Goal: Information Seeking & Learning: Find specific fact

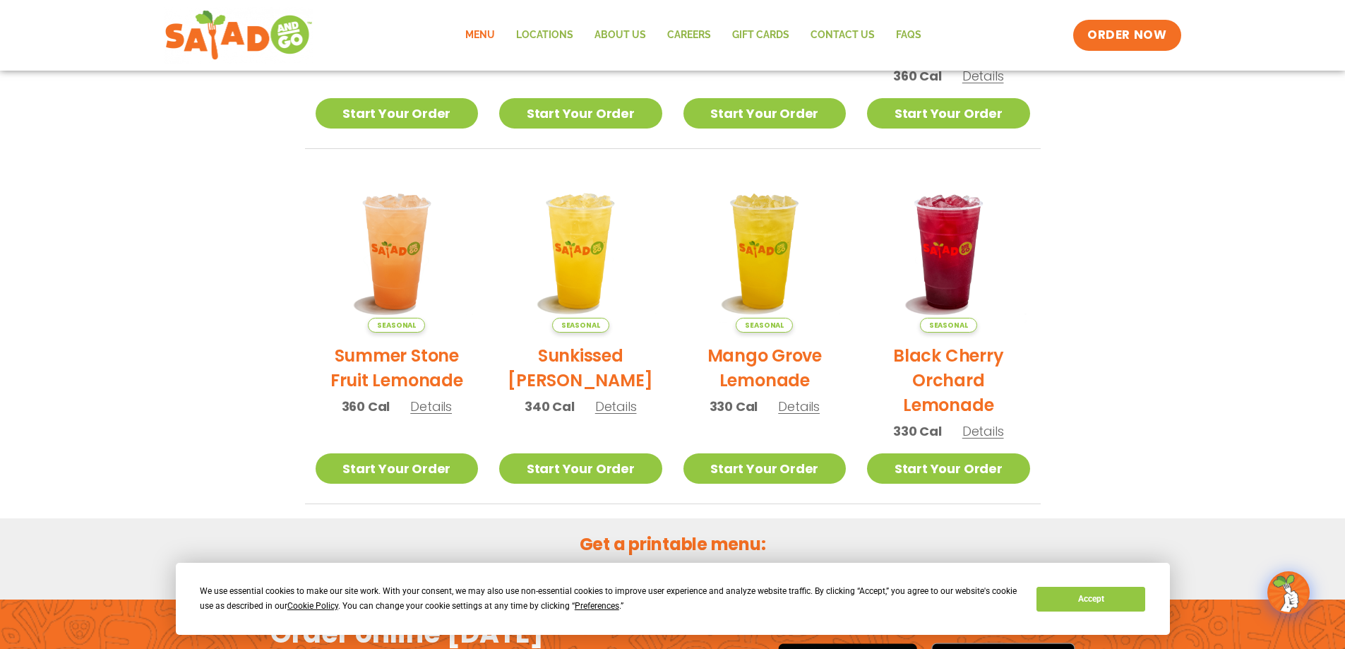
scroll to position [582, 0]
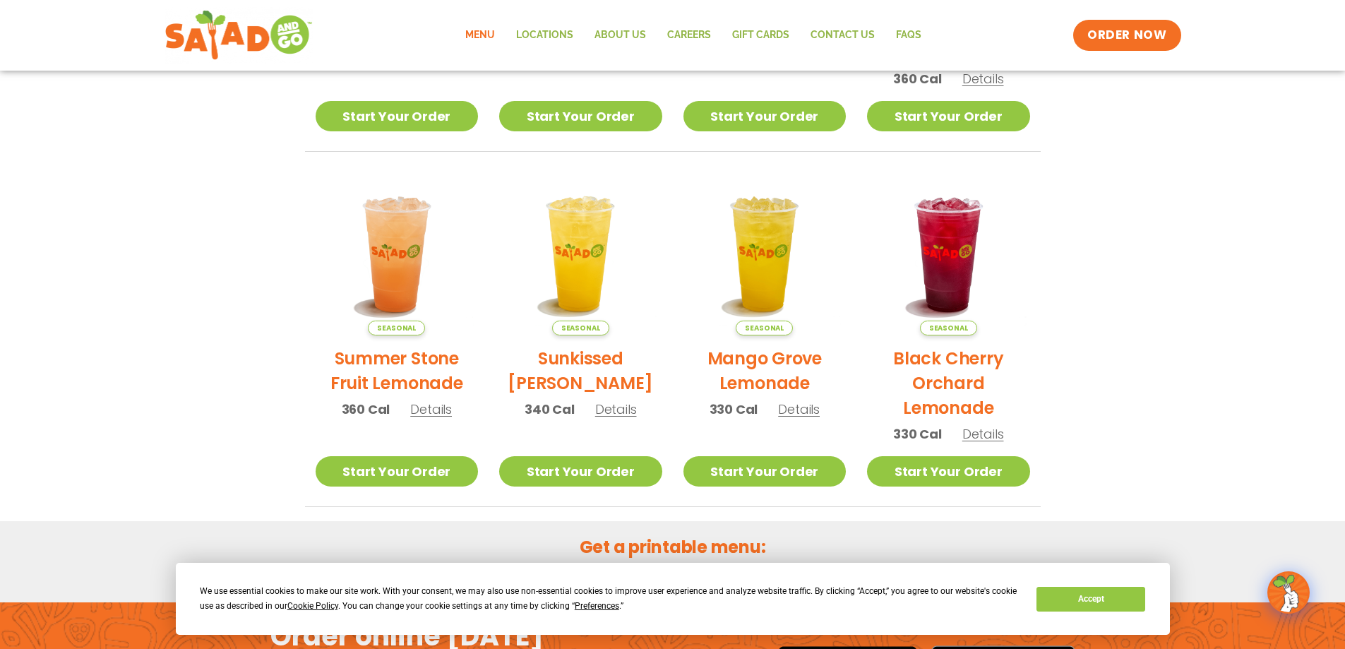
click at [994, 436] on span "Details" at bounding box center [983, 434] width 42 height 18
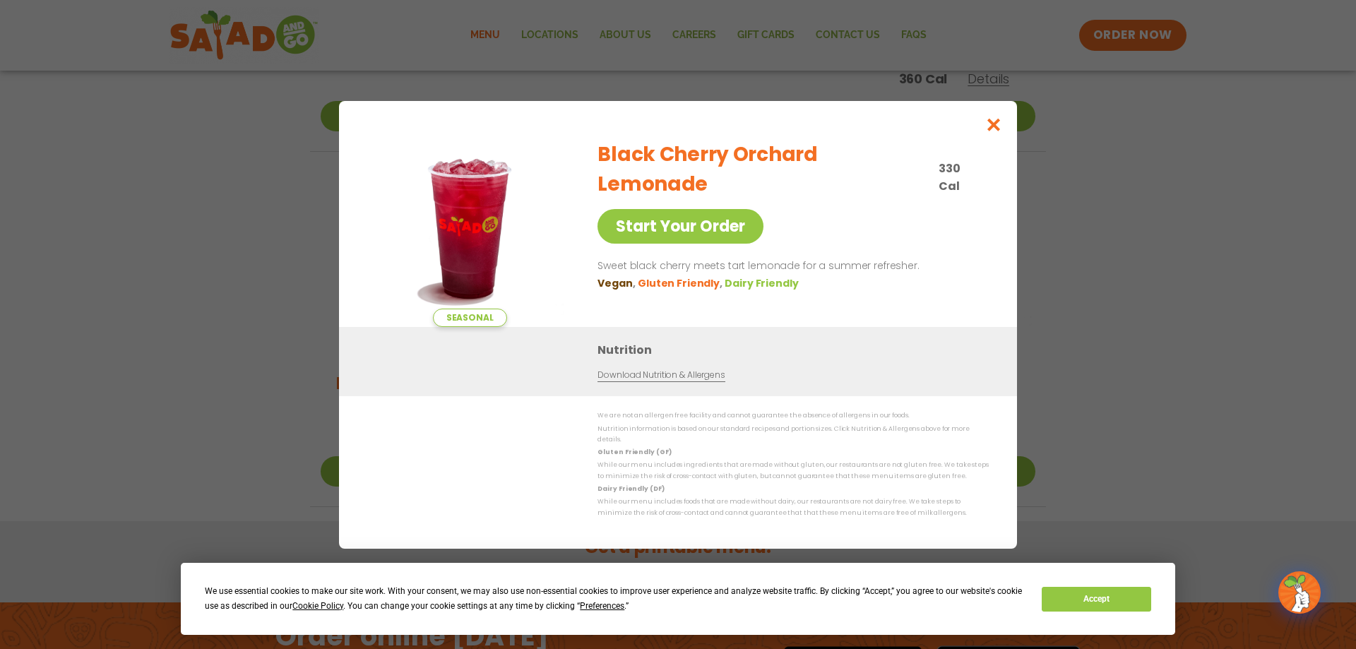
click at [634, 381] on link "Download Nutrition & Allergens" at bounding box center [660, 375] width 127 height 13
click at [995, 129] on icon "Close modal" at bounding box center [994, 124] width 18 height 15
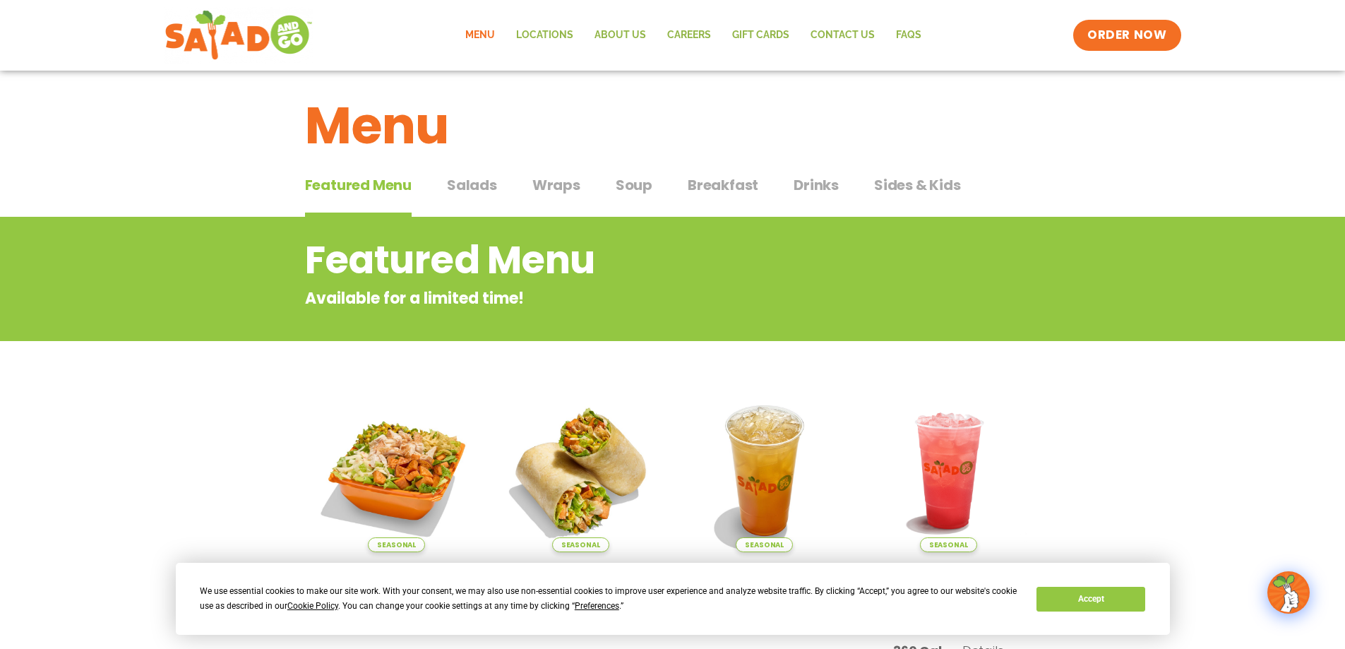
scroll to position [0, 0]
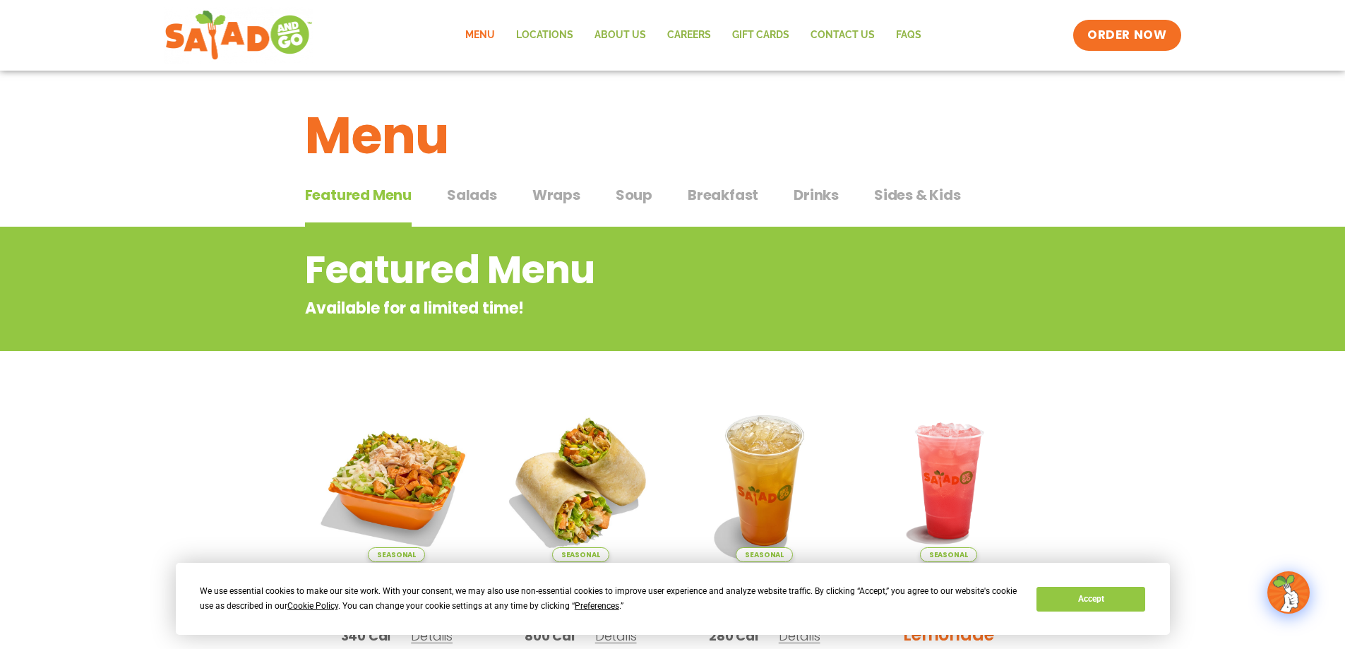
click at [484, 199] on span "Salads" at bounding box center [472, 194] width 50 height 21
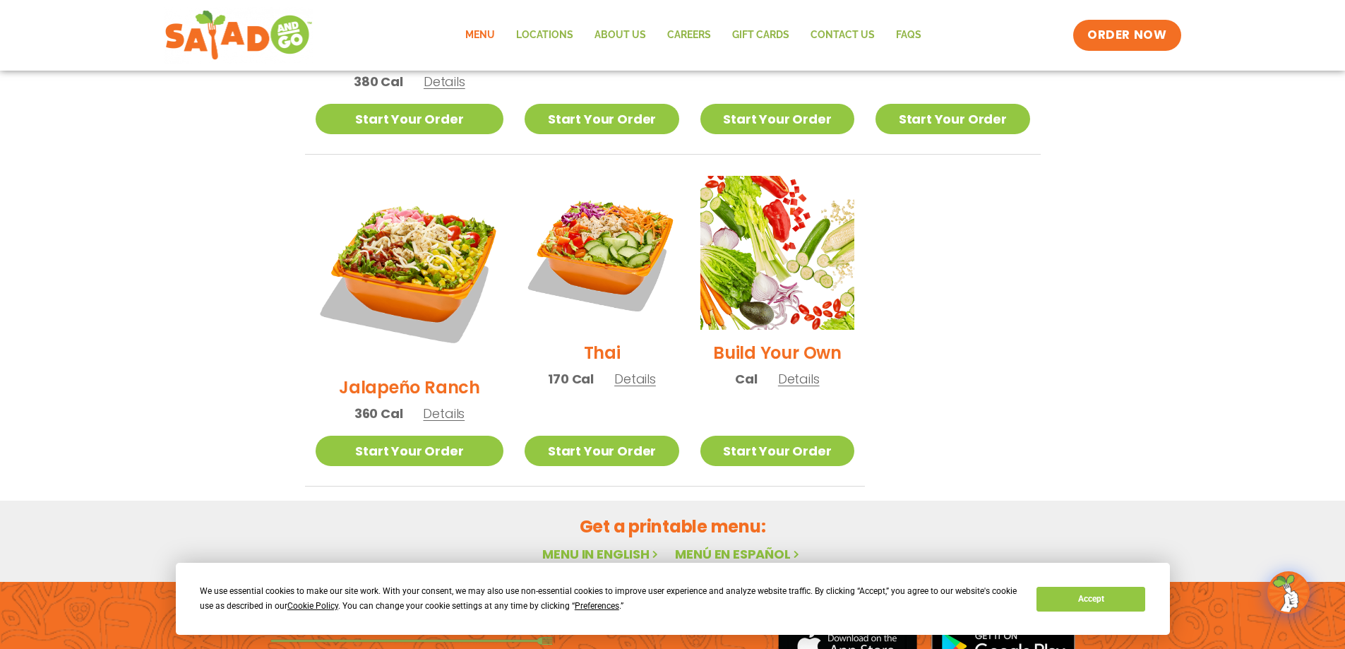
scroll to position [1053, 0]
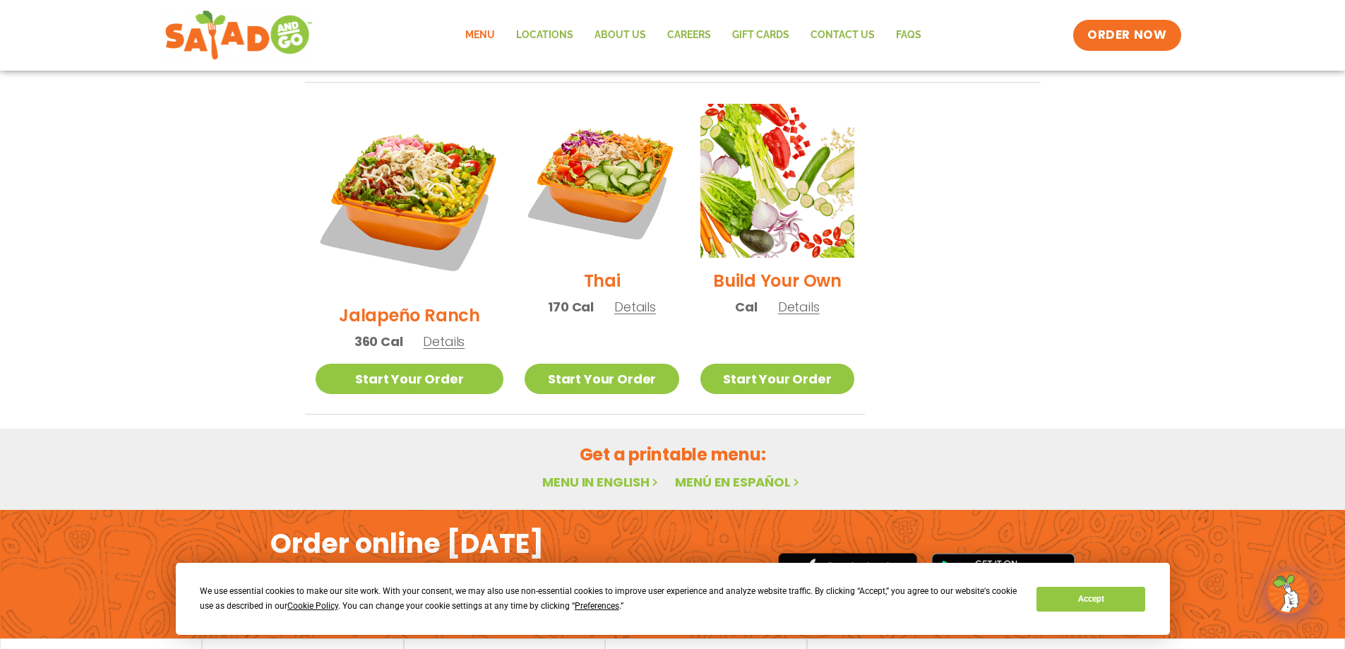
click at [619, 473] on link "Menu in English" at bounding box center [601, 482] width 119 height 18
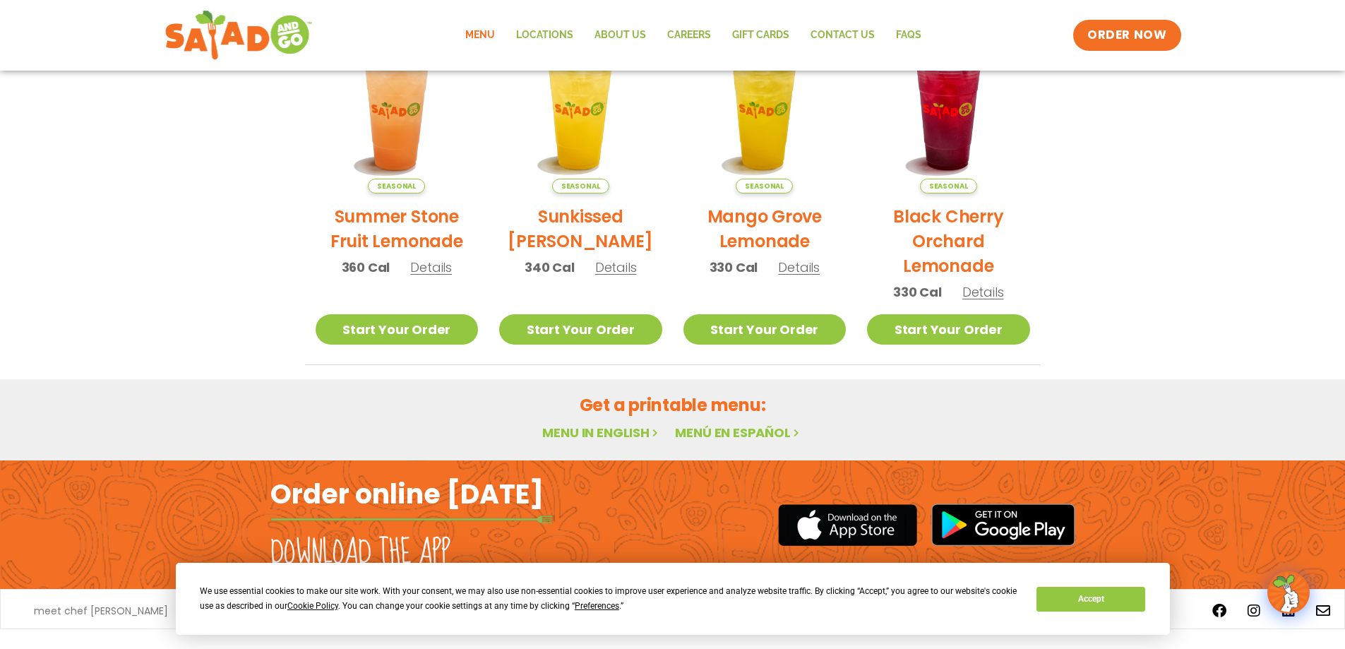
scroll to position [751, 0]
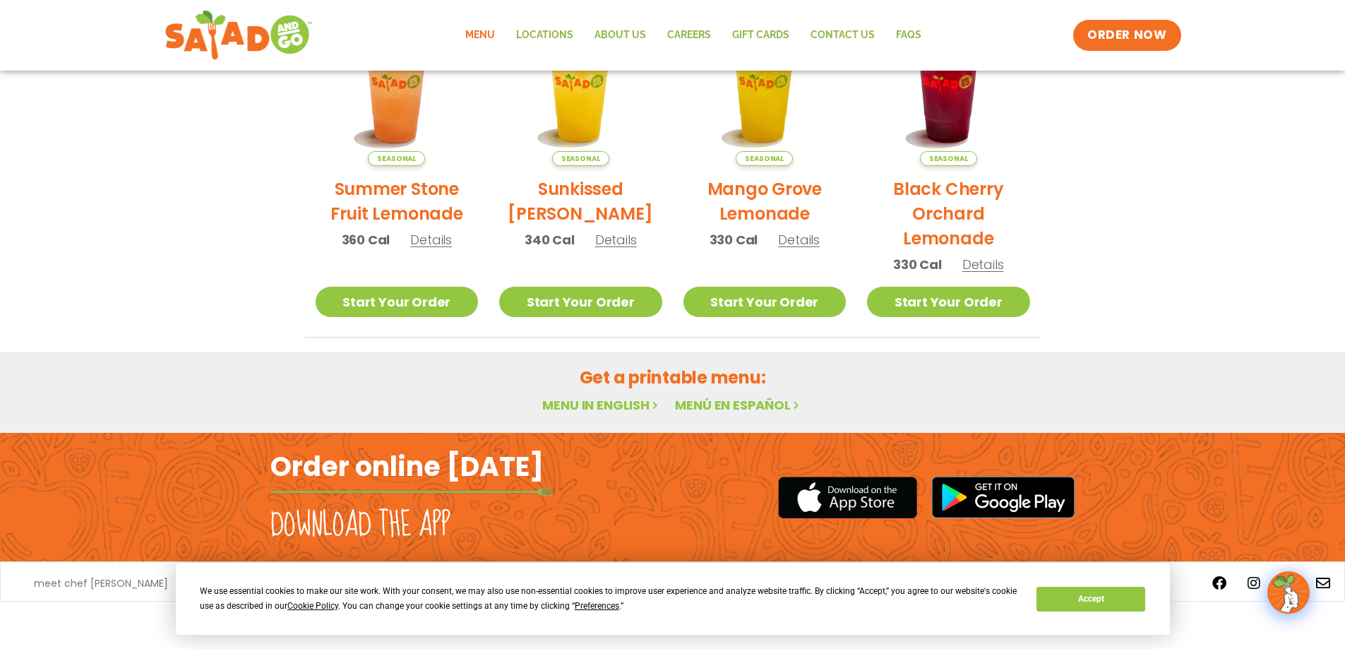
click at [638, 404] on link "Menu in English" at bounding box center [601, 405] width 119 height 18
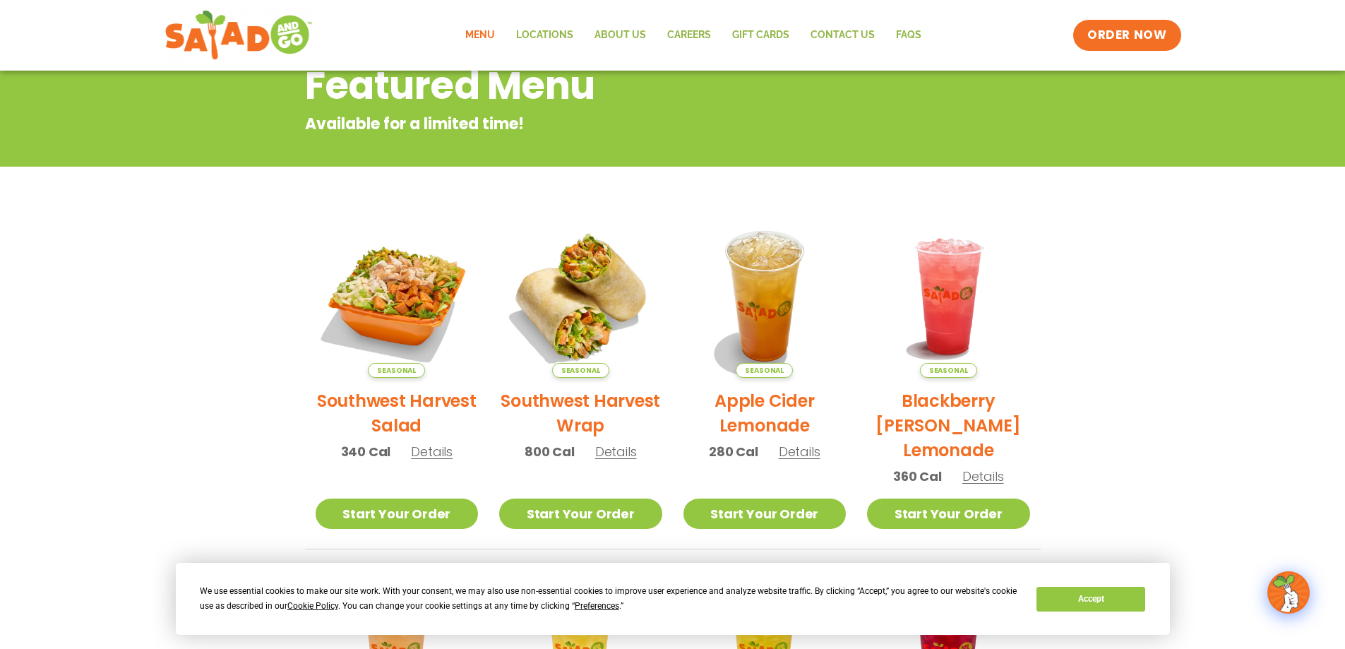
scroll to position [73, 0]
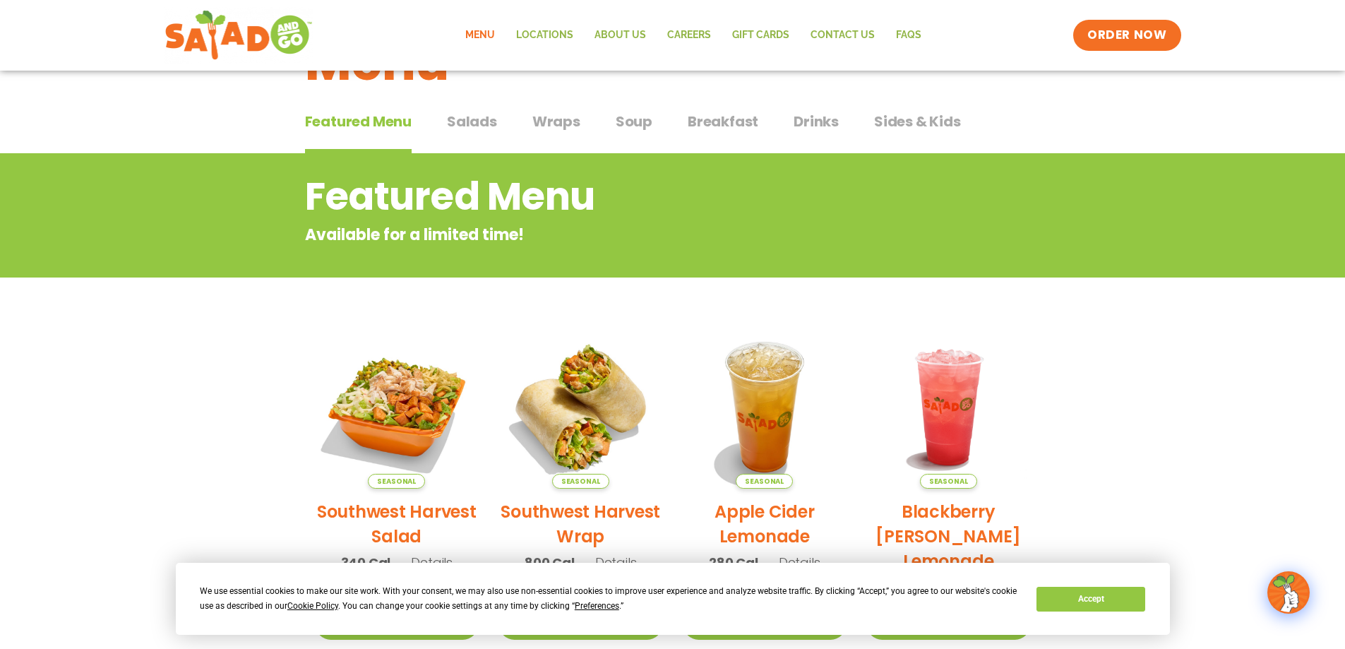
click at [458, 112] on span "Salads" at bounding box center [472, 121] width 50 height 21
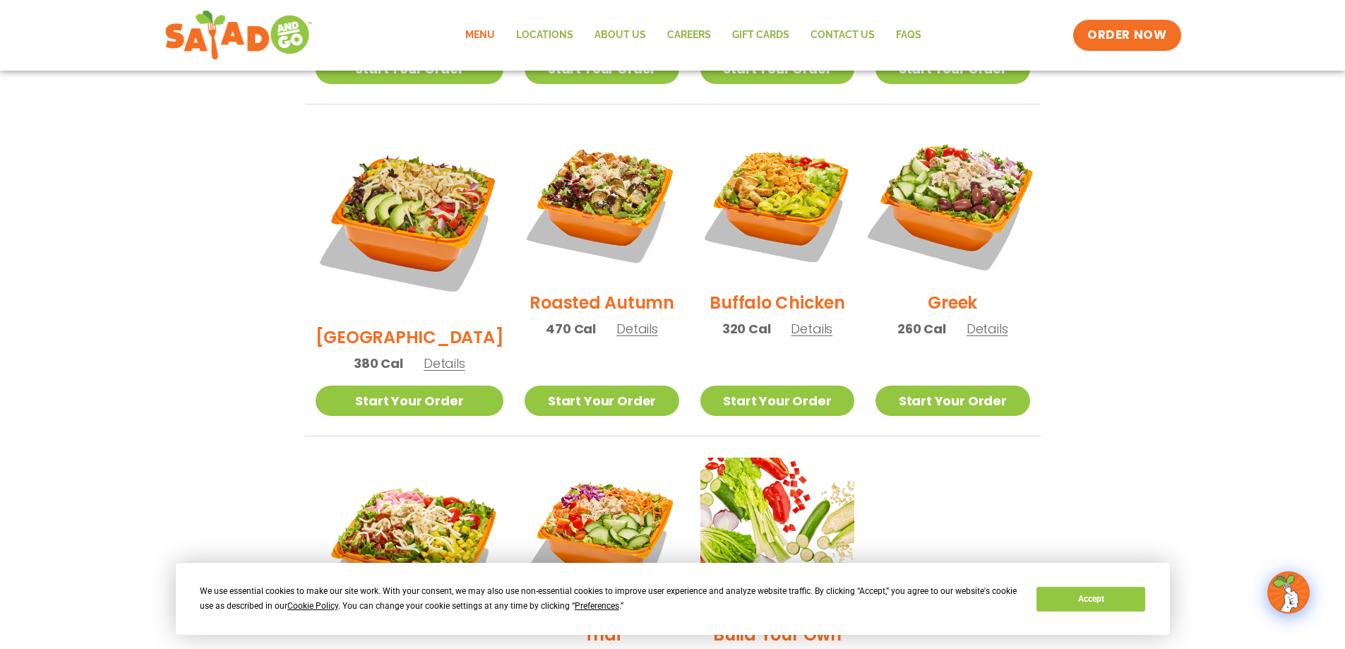
scroll to position [836, 0]
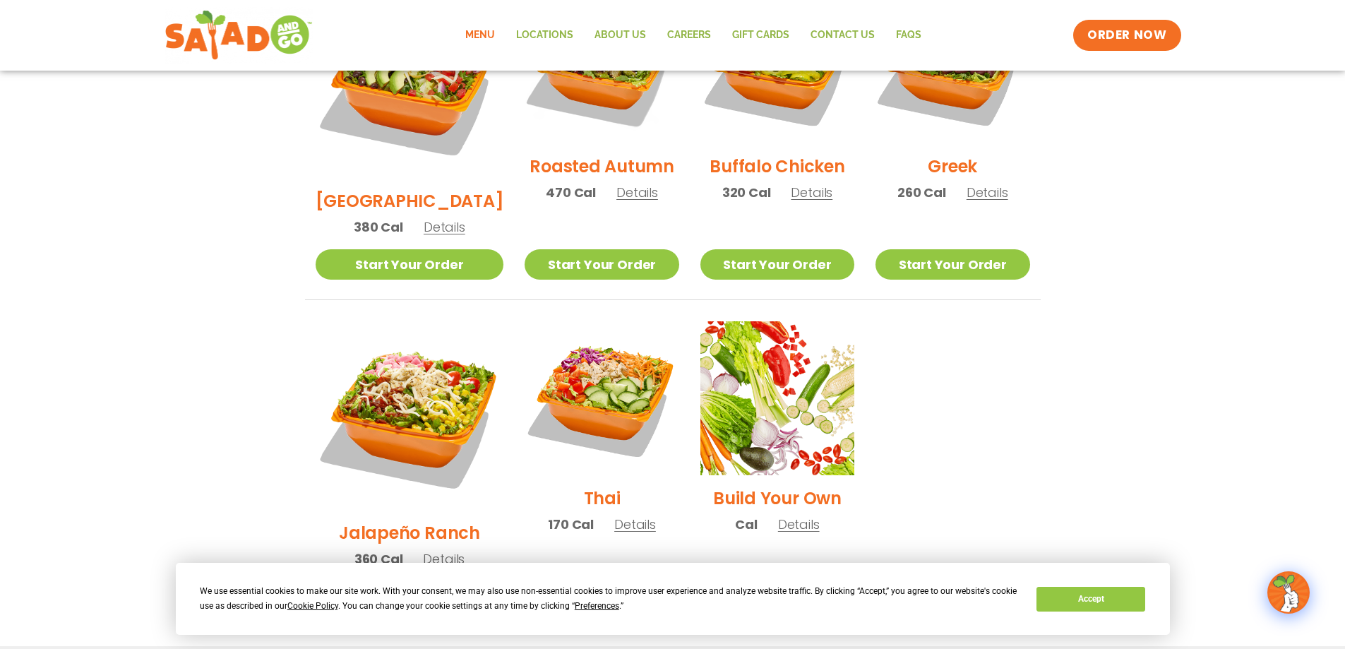
drag, startPoint x: 979, startPoint y: 249, endPoint x: 1306, endPoint y: 160, distance: 337.9
click at [1339, 153] on section "Salads Our house-made dressings make our huge portions even more delicious. Goo…" at bounding box center [672, 11] width 1345 height 1241
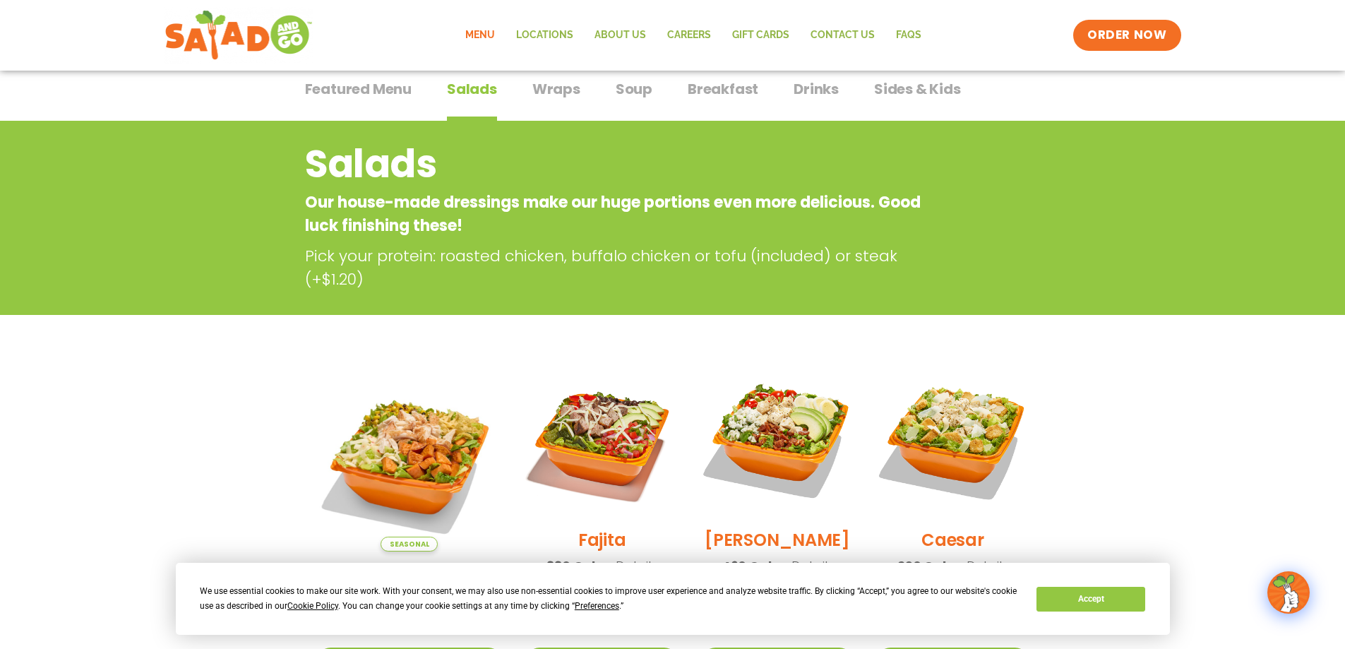
scroll to position [0, 0]
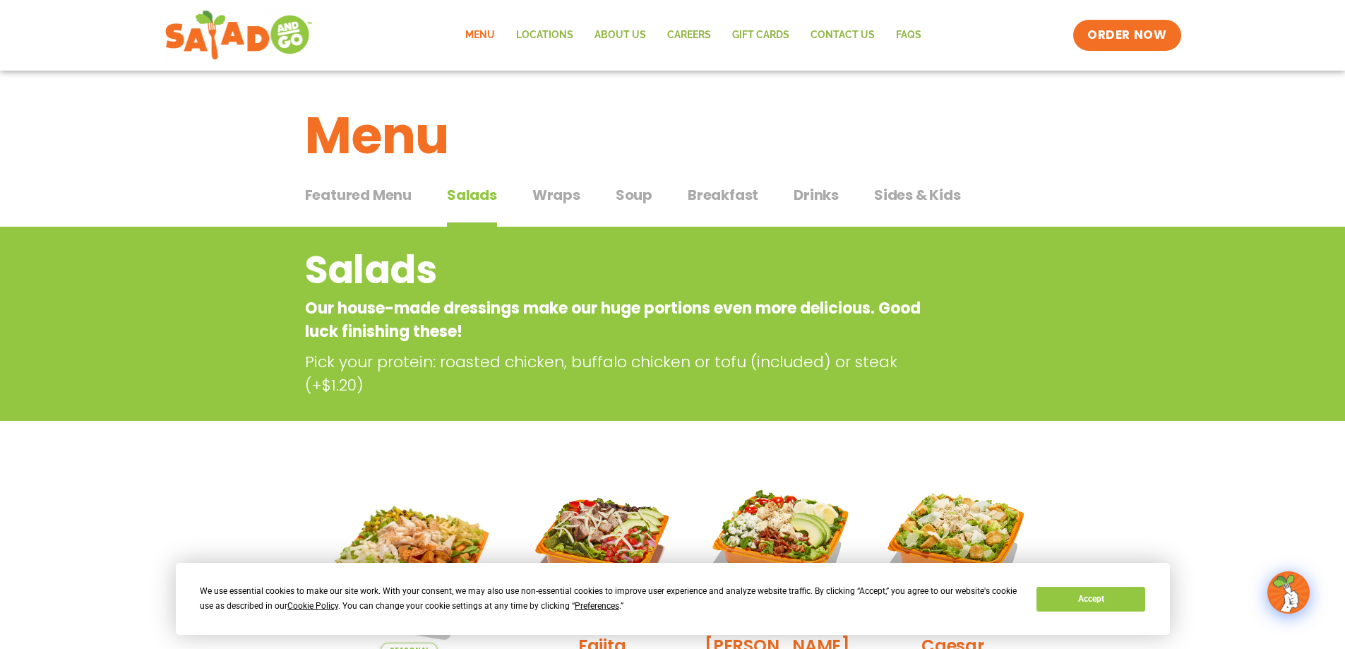
click at [559, 186] on span "Wraps" at bounding box center [556, 194] width 48 height 21
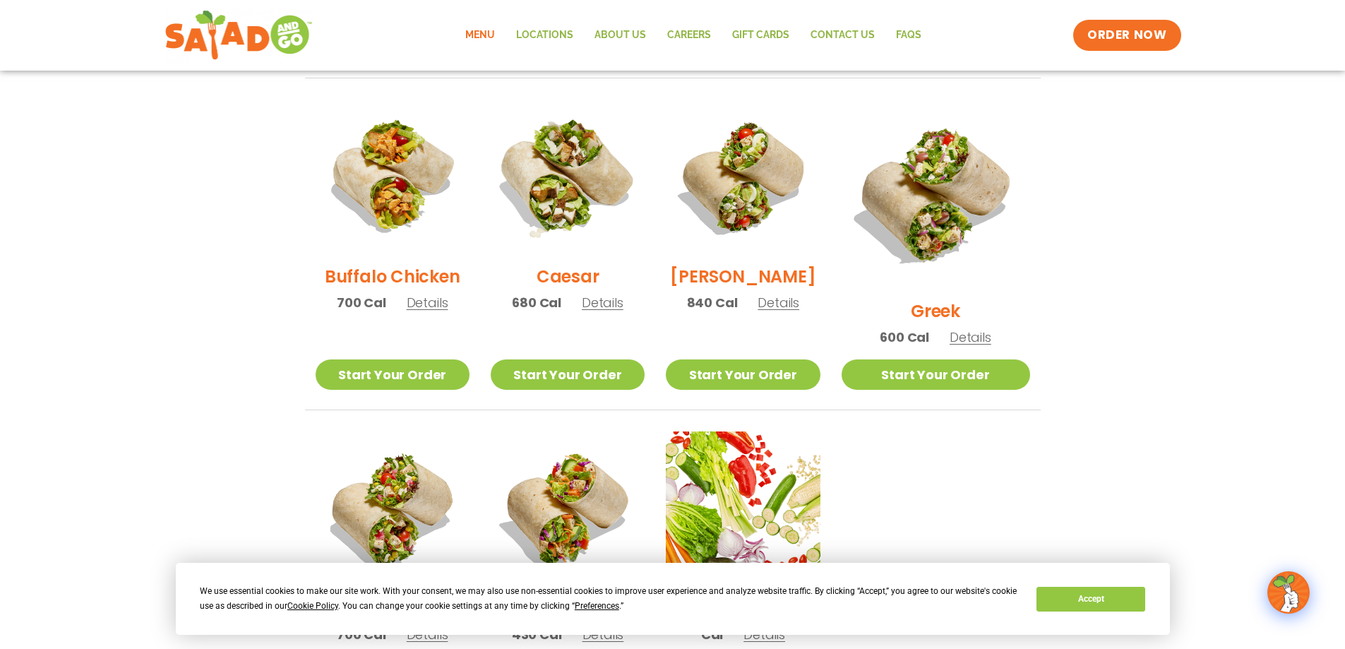
scroll to position [763, 0]
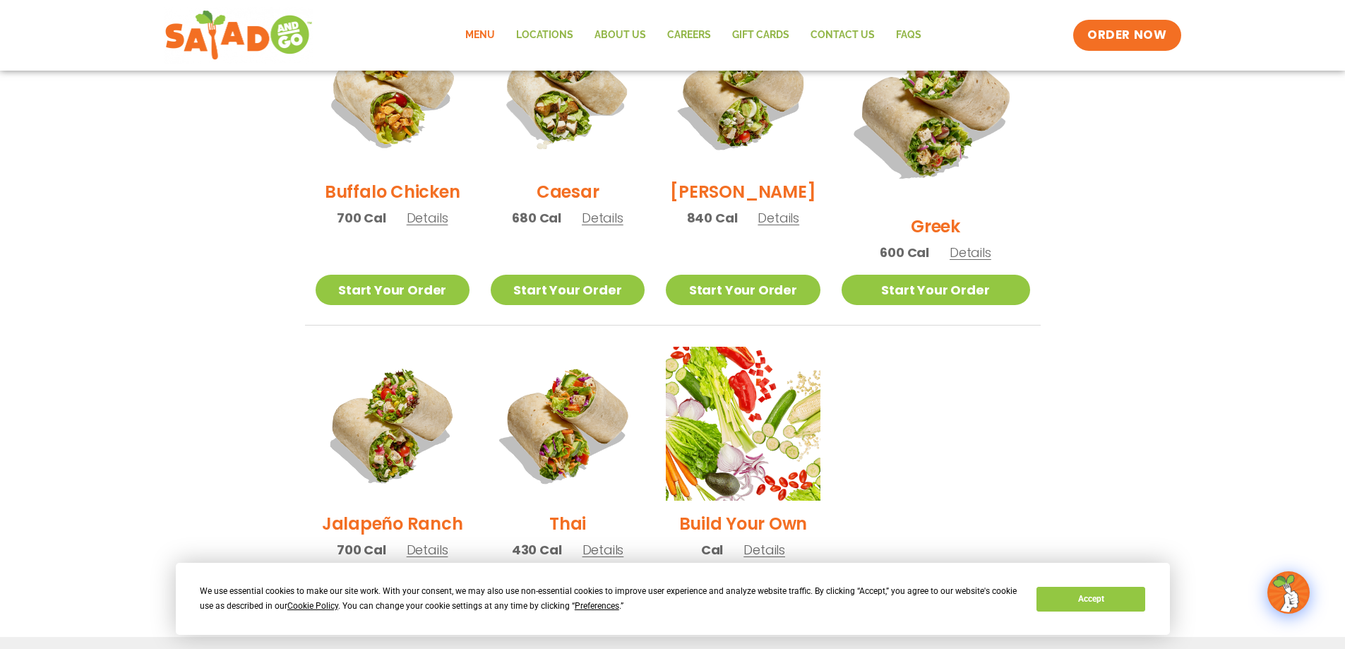
drag, startPoint x: 576, startPoint y: 192, endPoint x: 109, endPoint y: 340, distance: 489.5
click at [107, 348] on section "Wraps Any salad can be a wrap, it’s menu magic. Pick your protein: roasted chic…" at bounding box center [672, 43] width 1345 height 1159
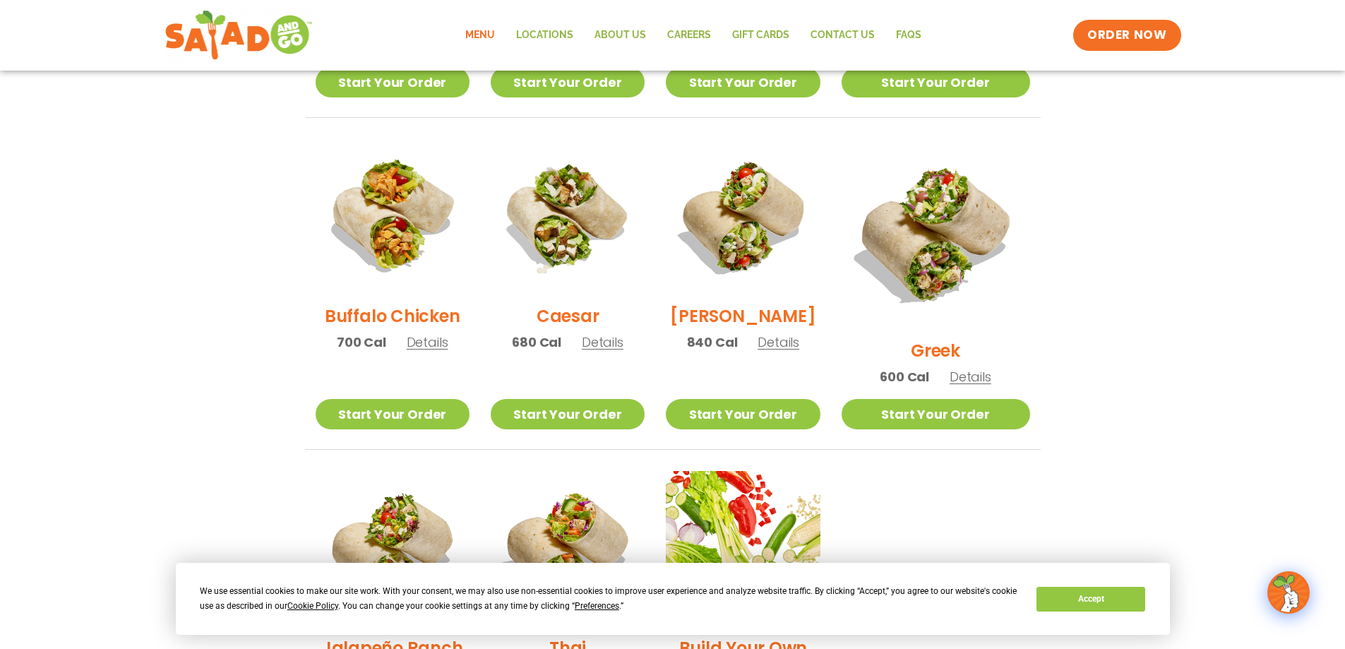
scroll to position [424, 0]
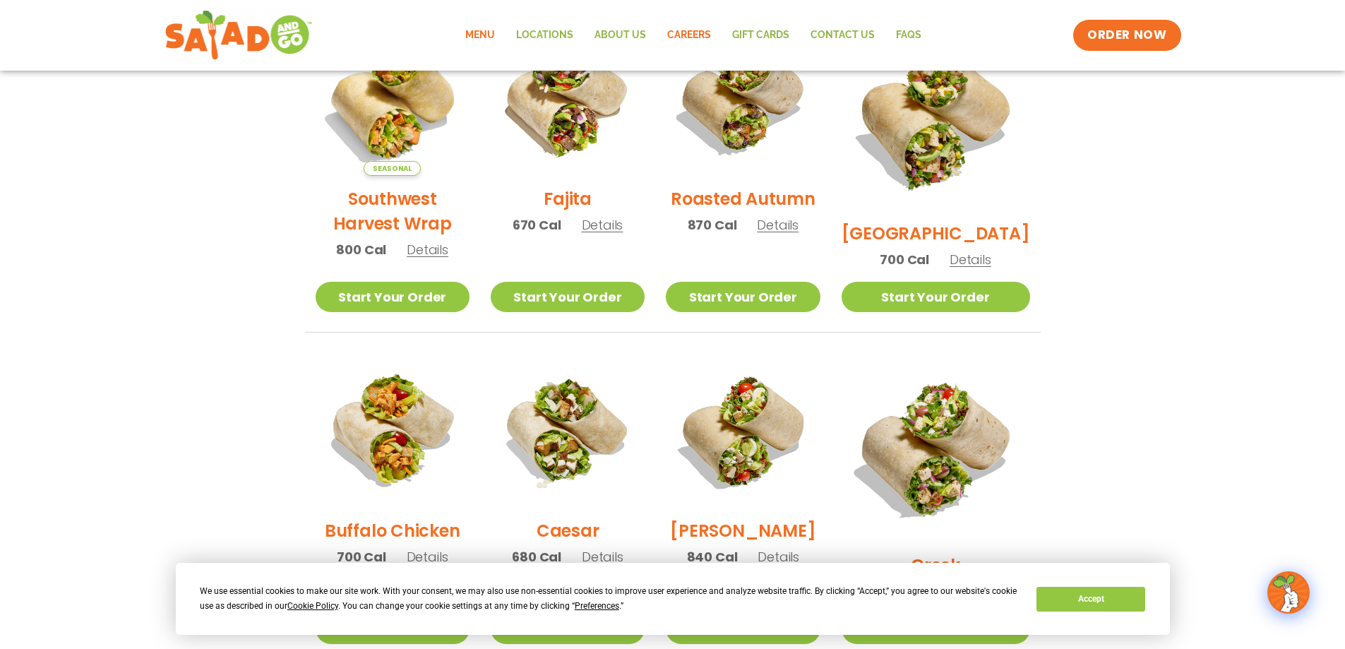
click at [669, 35] on link "Careers" at bounding box center [689, 35] width 65 height 32
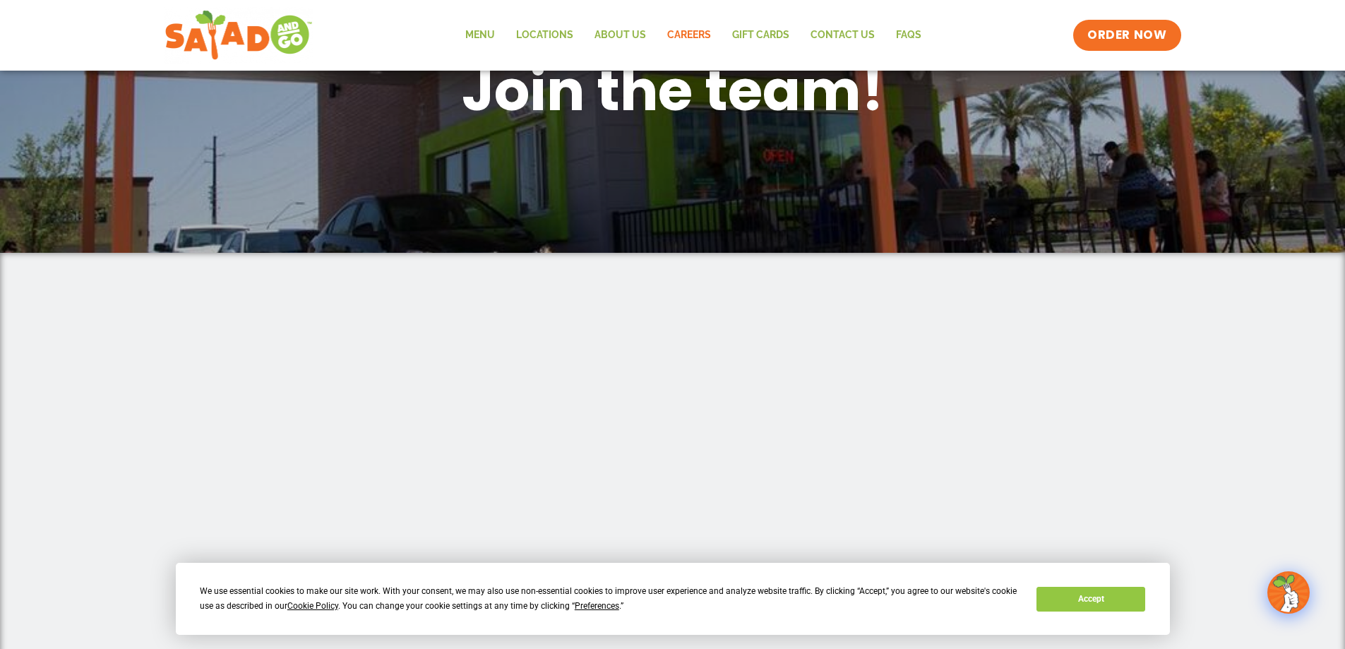
scroll to position [339, 0]
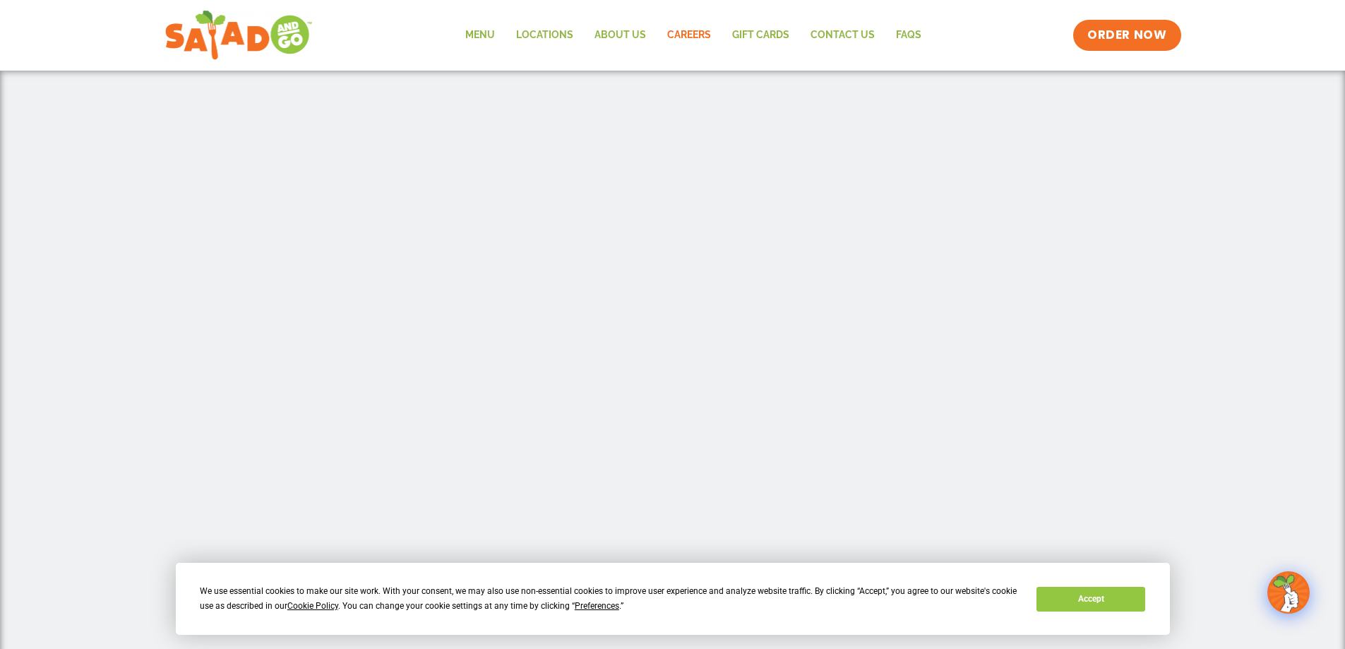
click at [397, 46] on div "Menu Locations About Us Careers GIFT CARDS Contact Us FAQs Menu Menu Locations …" at bounding box center [673, 35] width 1017 height 56
click at [239, 42] on img at bounding box center [238, 35] width 133 height 51
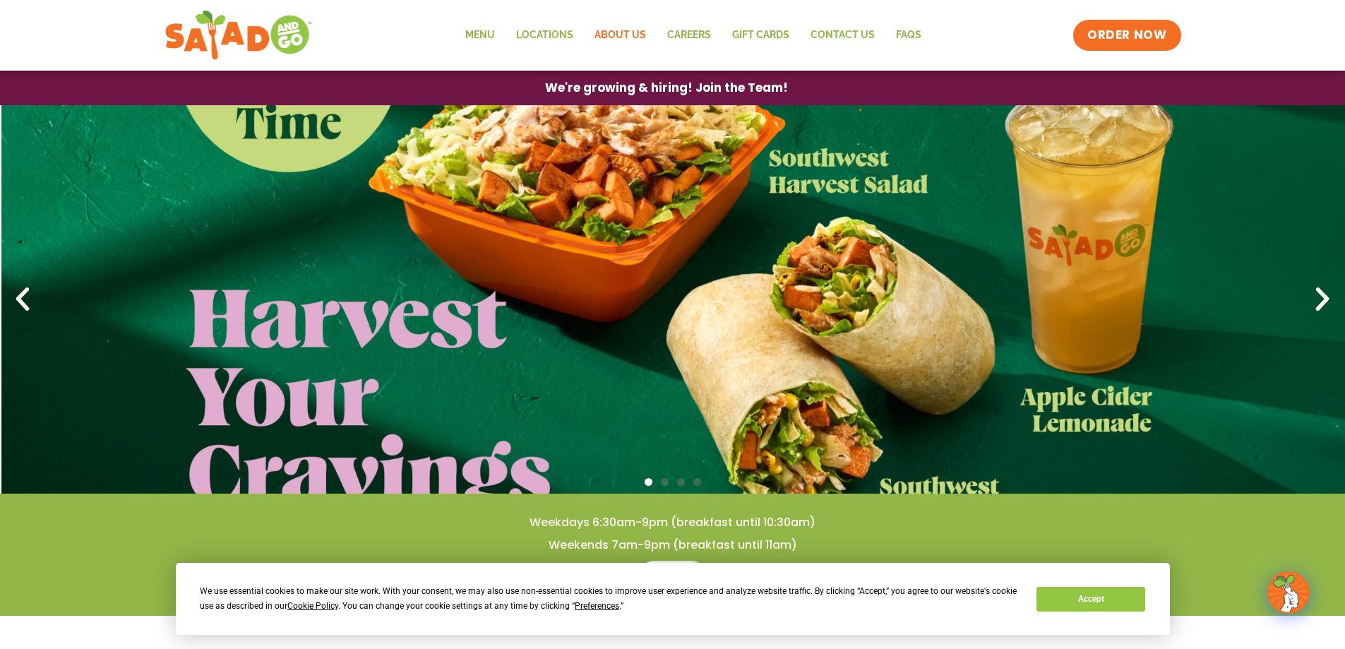
drag, startPoint x: 644, startPoint y: 33, endPoint x: 622, endPoint y: 35, distance: 22.0
click at [622, 35] on link "About Us" at bounding box center [620, 35] width 73 height 32
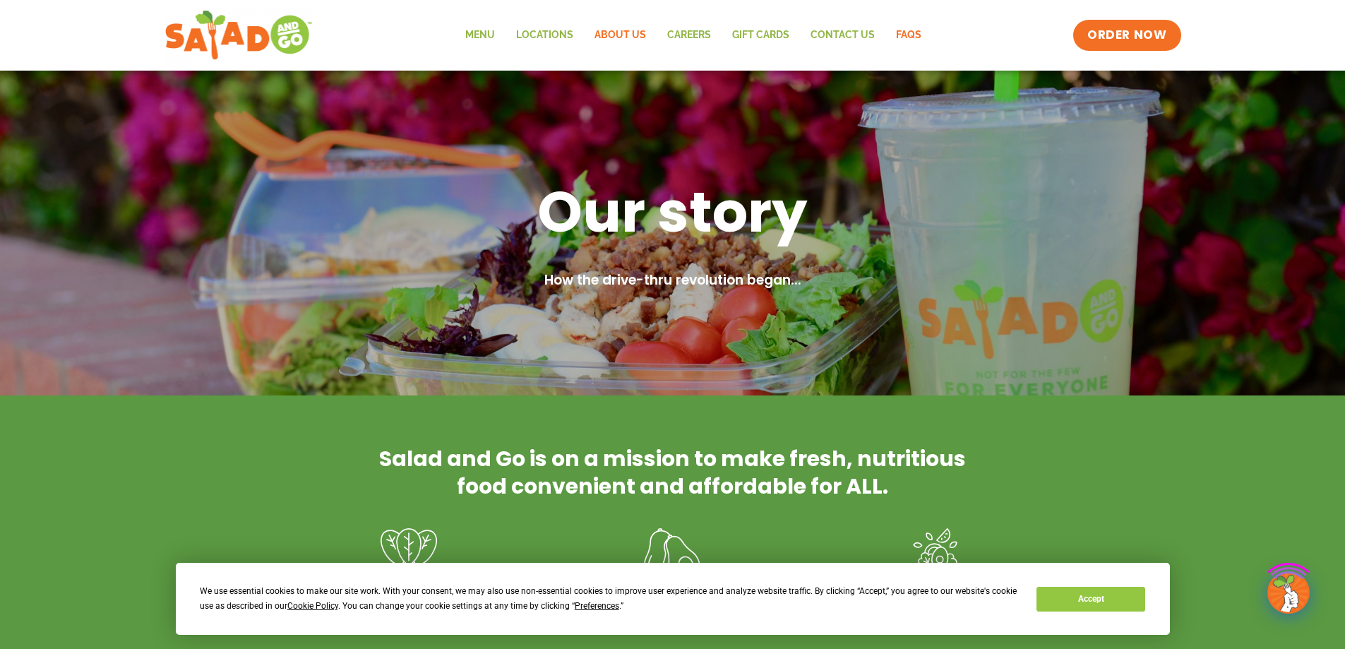
click at [917, 37] on link "FAQs" at bounding box center [908, 35] width 47 height 32
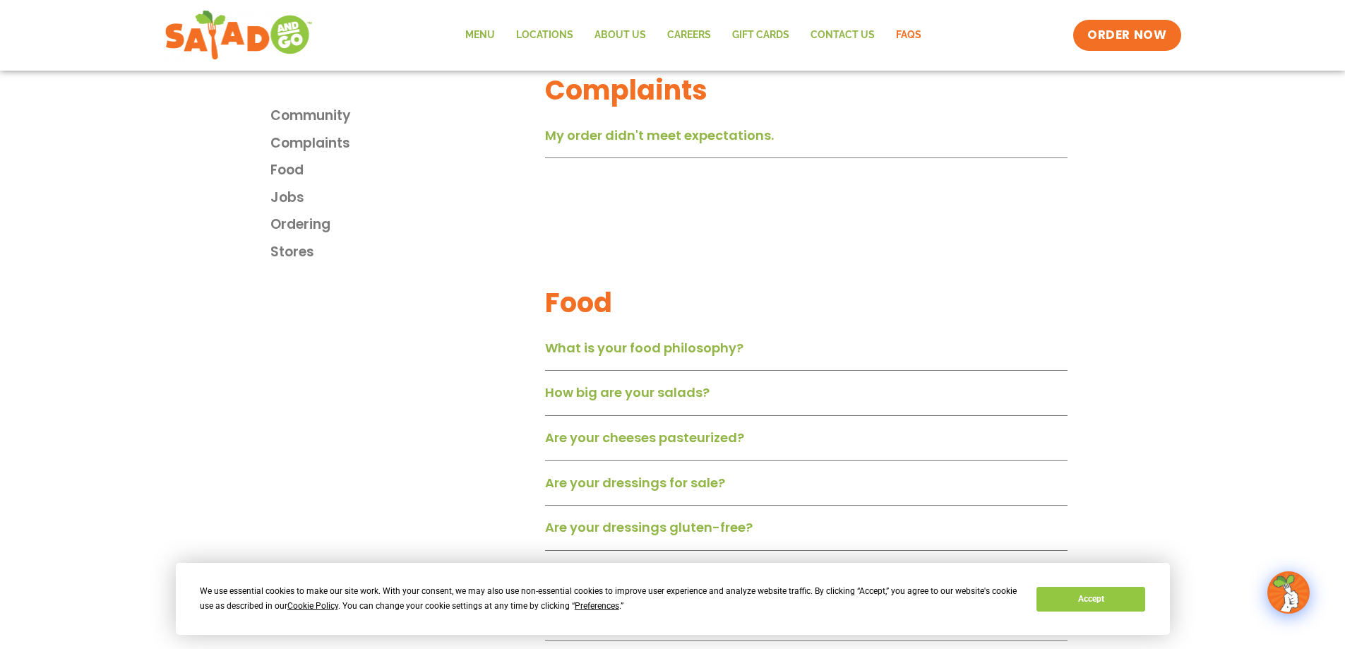
scroll to position [678, 0]
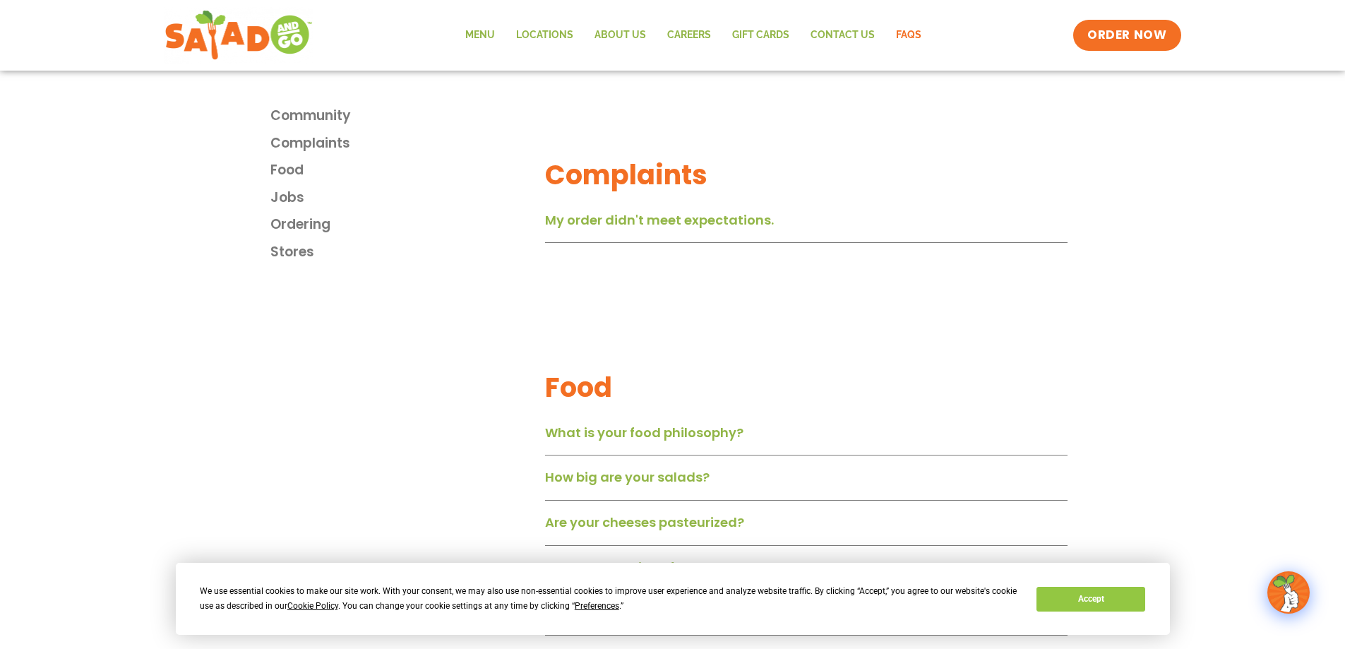
click at [701, 229] on link "My order didn't meet expectations." at bounding box center [659, 220] width 229 height 18
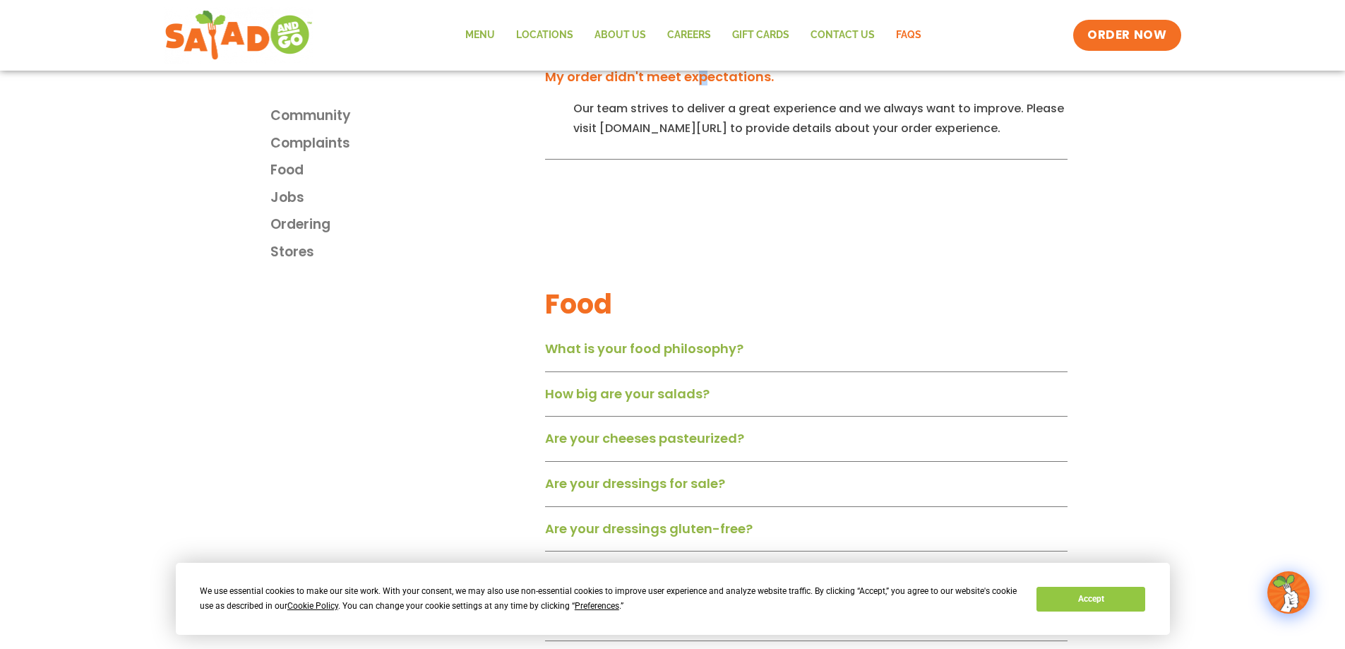
scroll to position [932, 0]
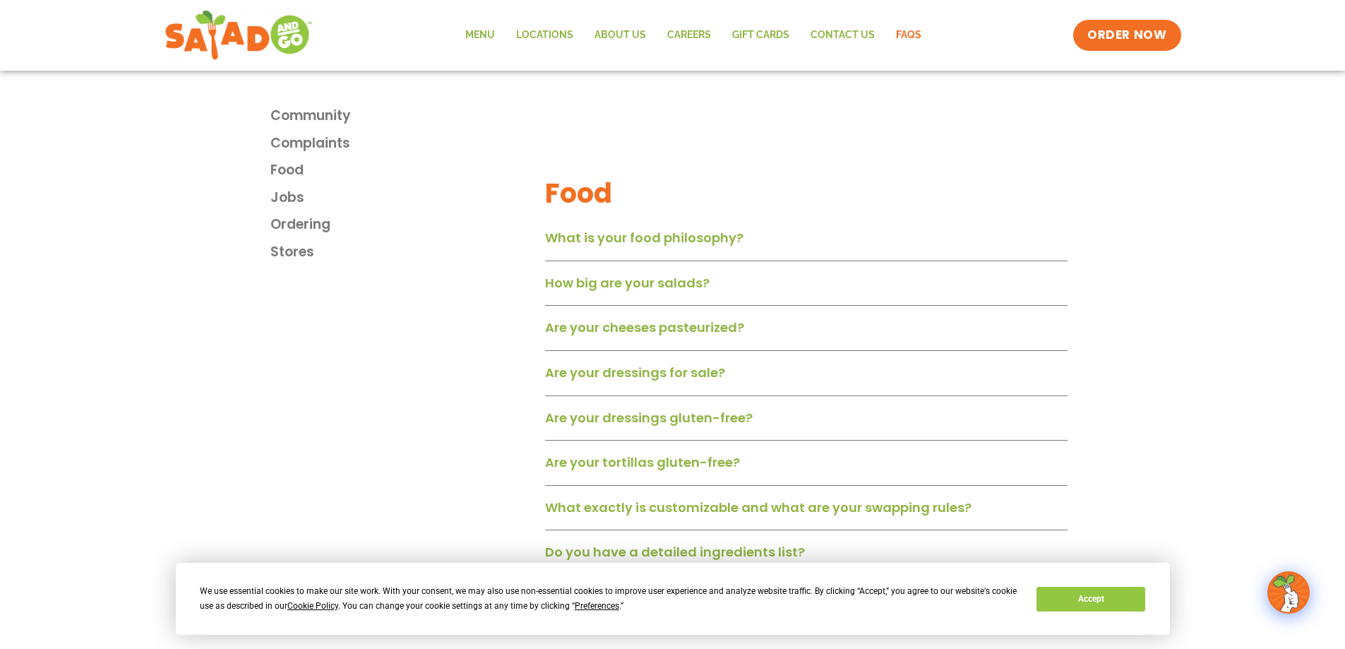
click at [657, 282] on link "How big are your salads?" at bounding box center [627, 283] width 165 height 18
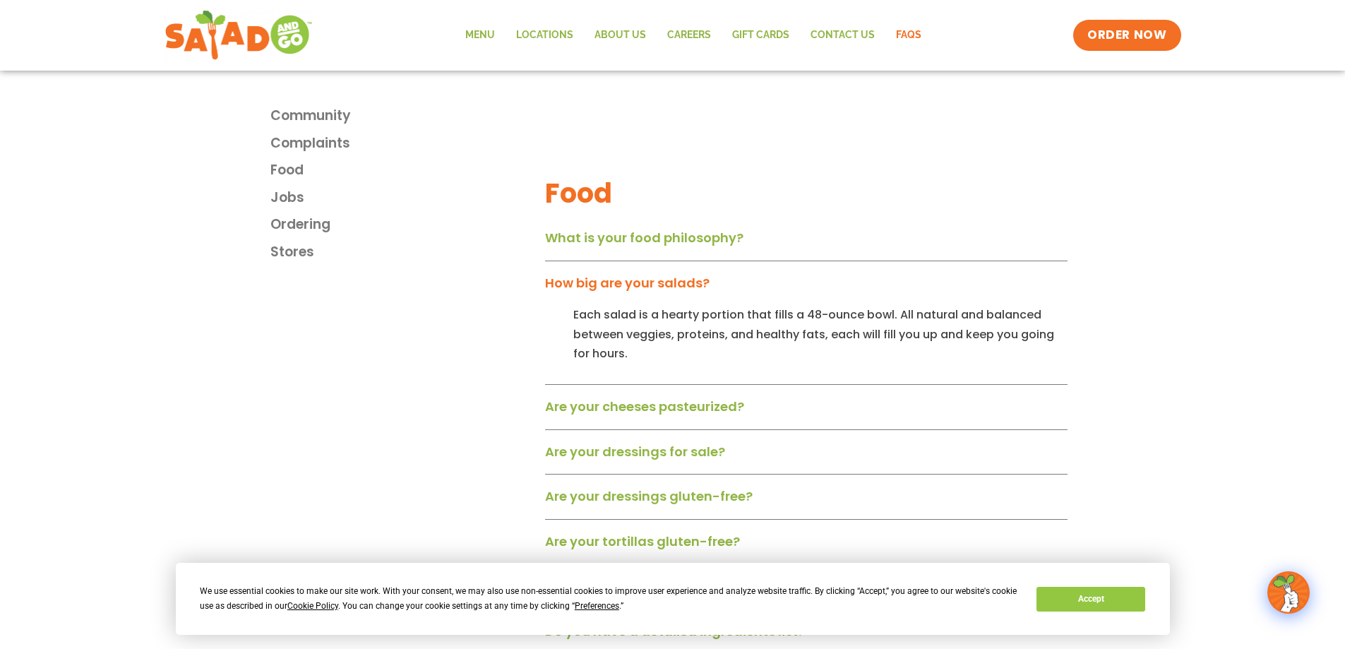
click at [747, 419] on div "Are your cheeses pasteurized?" at bounding box center [806, 411] width 522 height 37
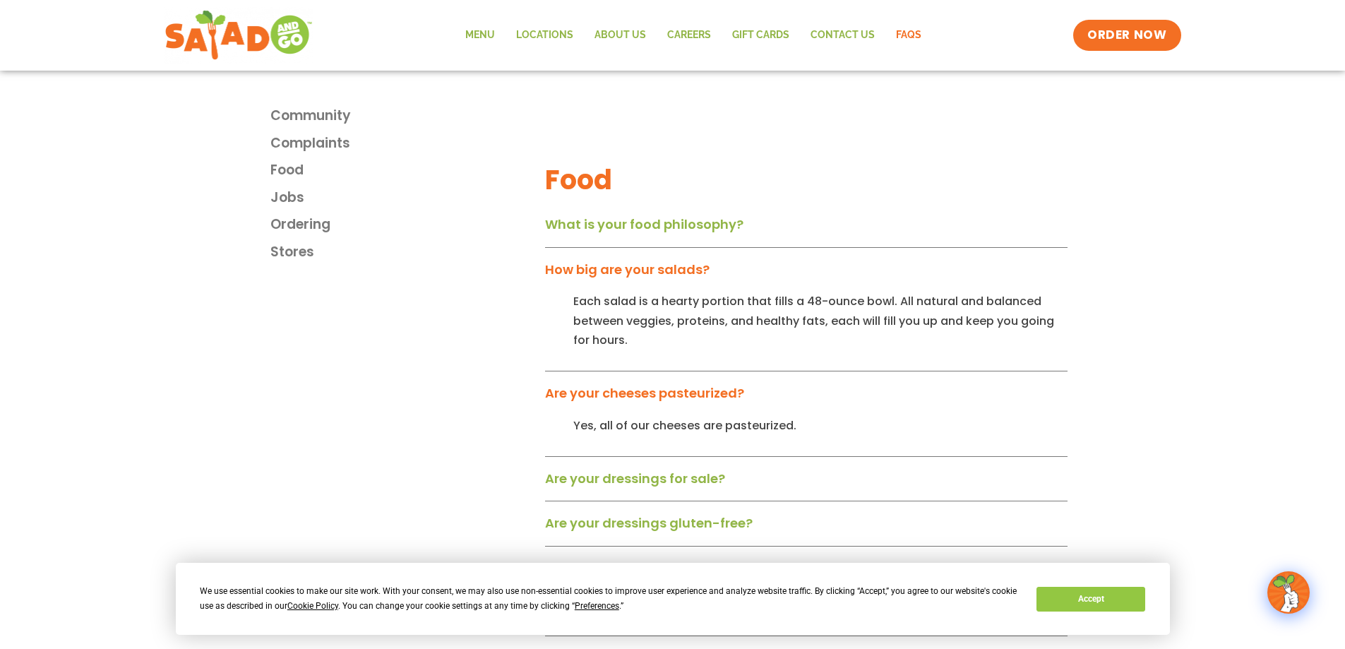
scroll to position [1101, 0]
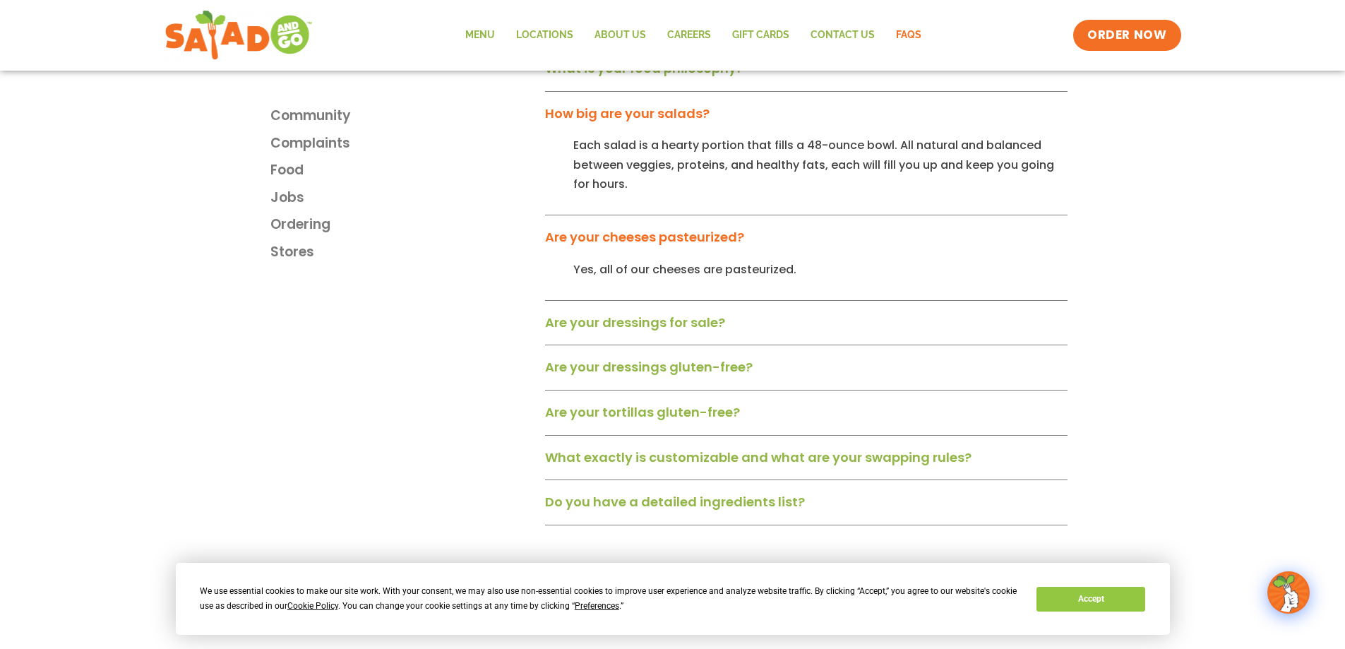
click at [737, 345] on div "Are your dressings for sale?" at bounding box center [806, 327] width 522 height 37
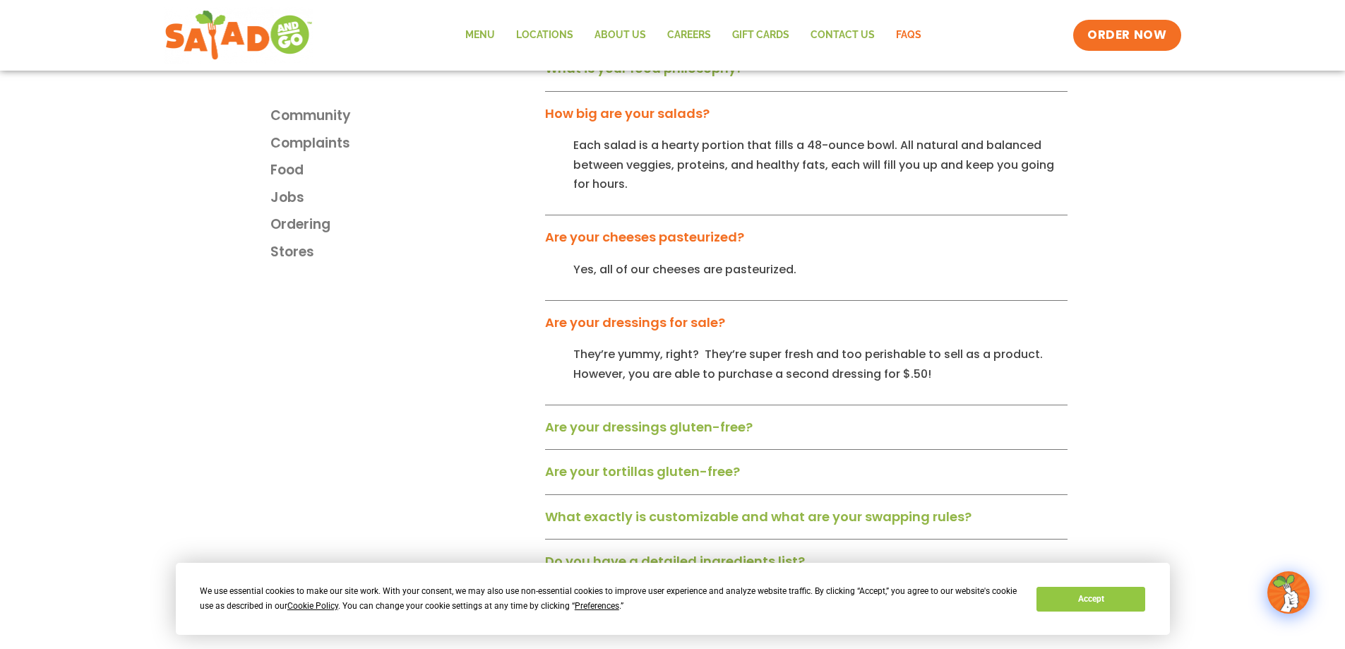
click at [735, 430] on link "Are your dressings gluten-free?" at bounding box center [649, 427] width 208 height 18
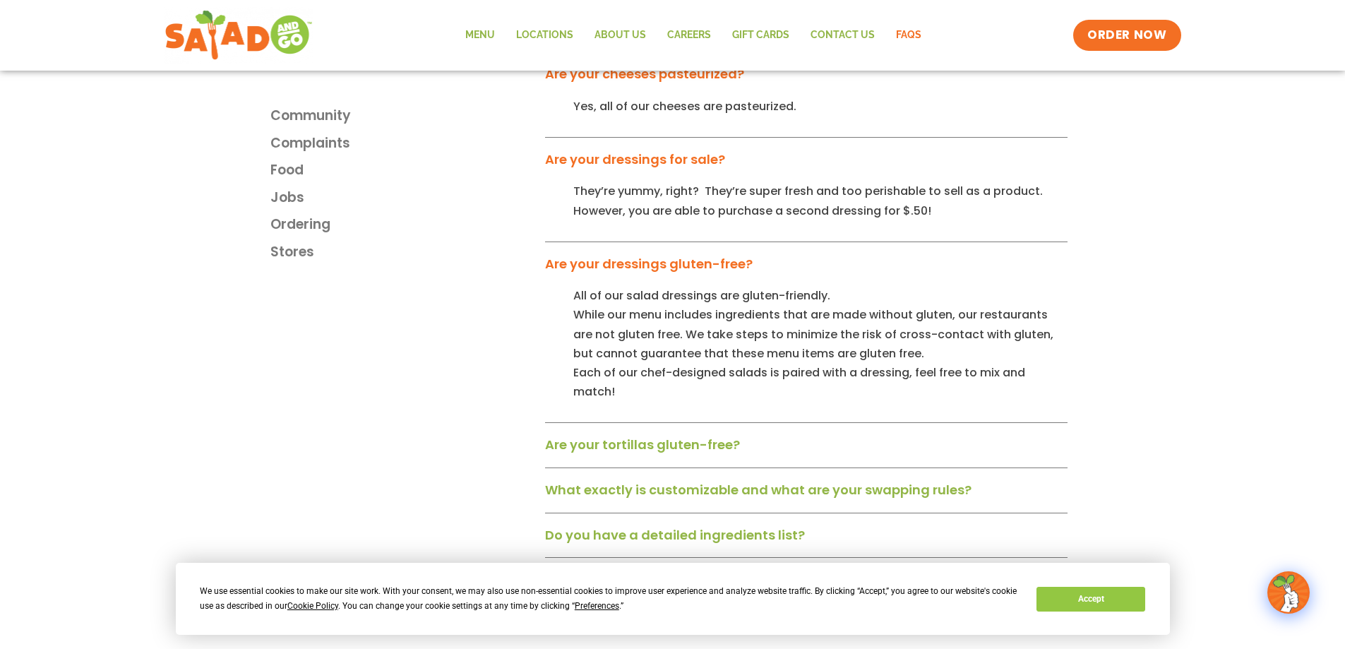
scroll to position [1271, 0]
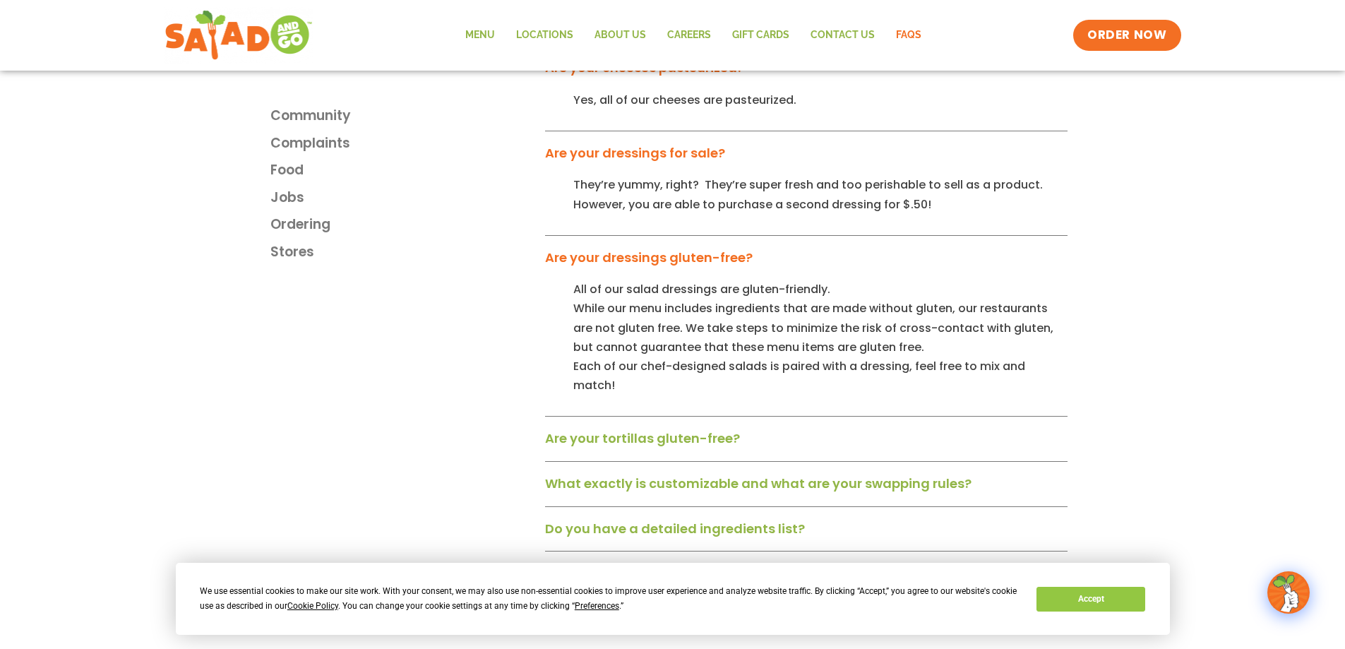
click at [727, 429] on link "Are your tortillas gluten-free?" at bounding box center [642, 438] width 195 height 18
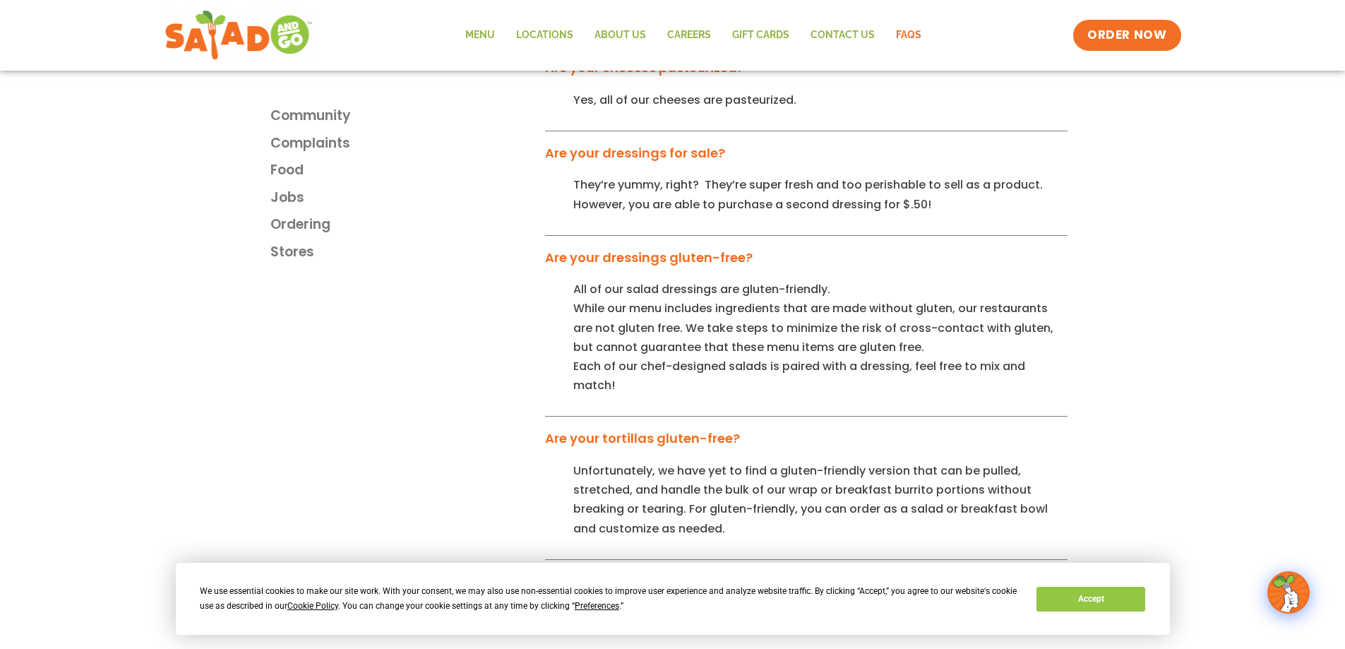
drag, startPoint x: 786, startPoint y: 353, endPoint x: 570, endPoint y: 397, distance: 219.8
click at [570, 397] on div "All of our salad dressings are gluten-friendly. While our menu includes ingredi…" at bounding box center [806, 348] width 522 height 137
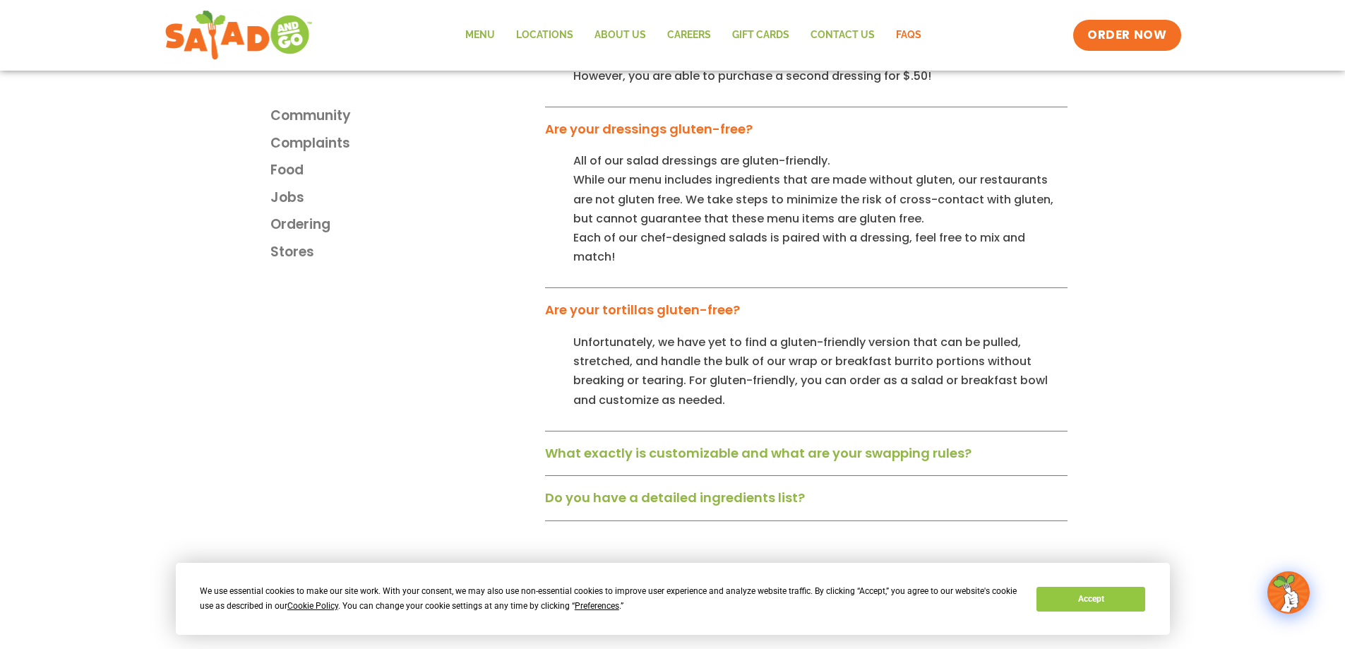
scroll to position [1440, 0]
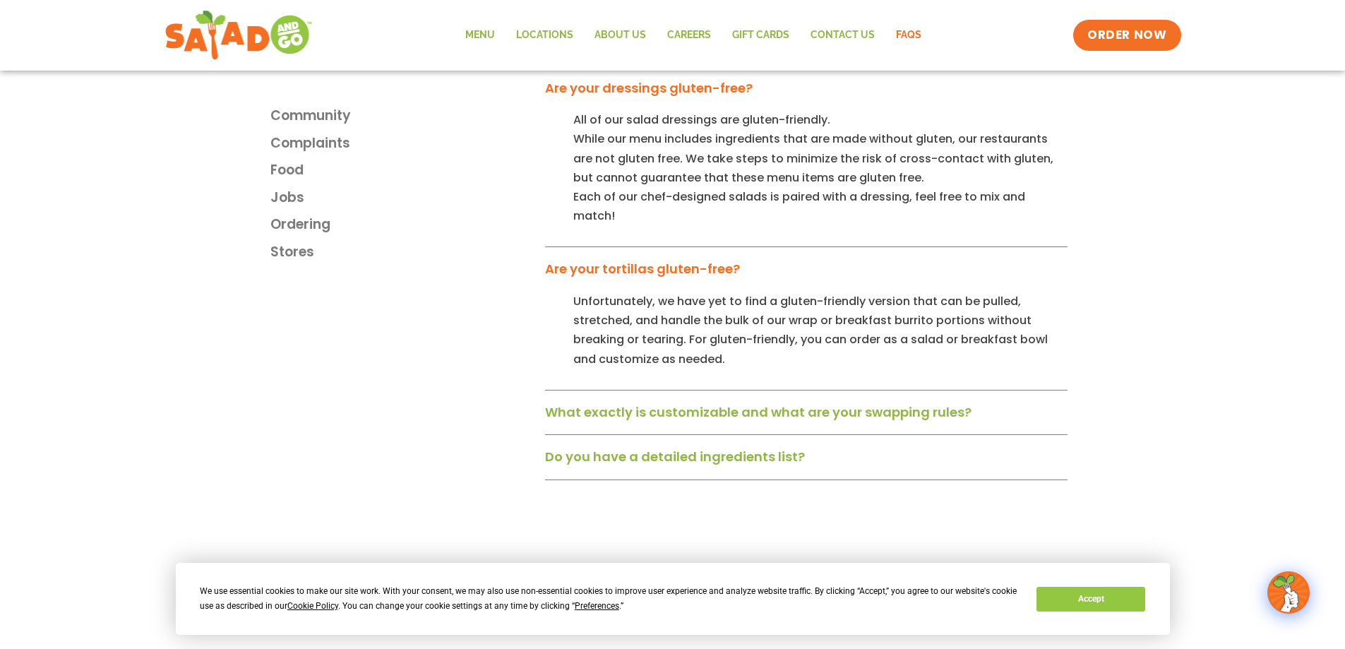
click at [635, 406] on link "What exactly is customizable and what are your swapping rules?" at bounding box center [758, 412] width 426 height 18
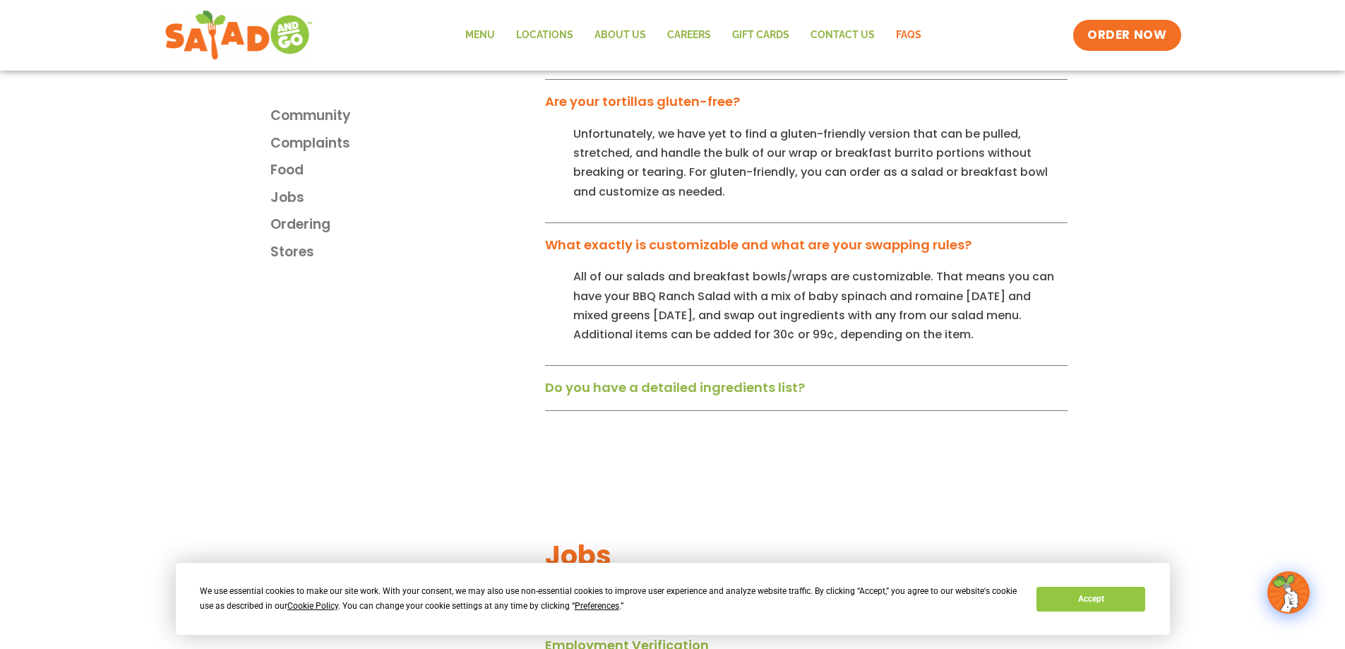
scroll to position [1610, 0]
click at [709, 381] on link "Do you have a detailed ingredients list?" at bounding box center [675, 385] width 260 height 18
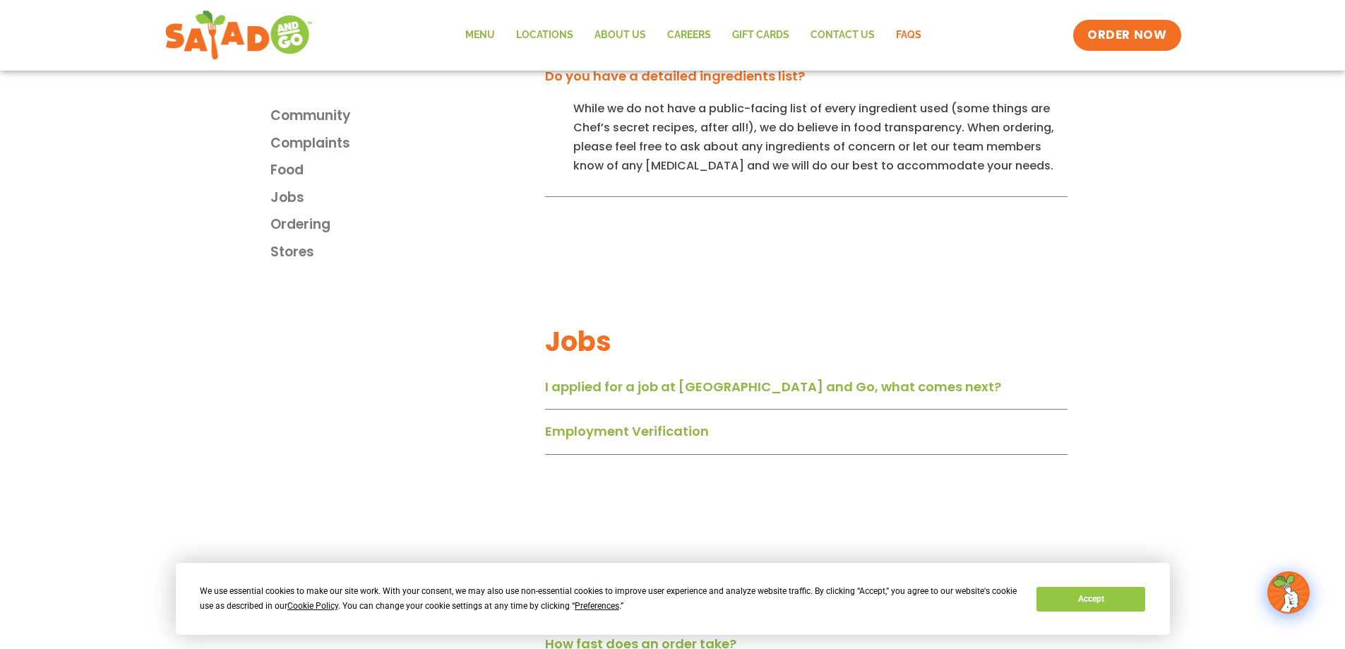
scroll to position [1949, 0]
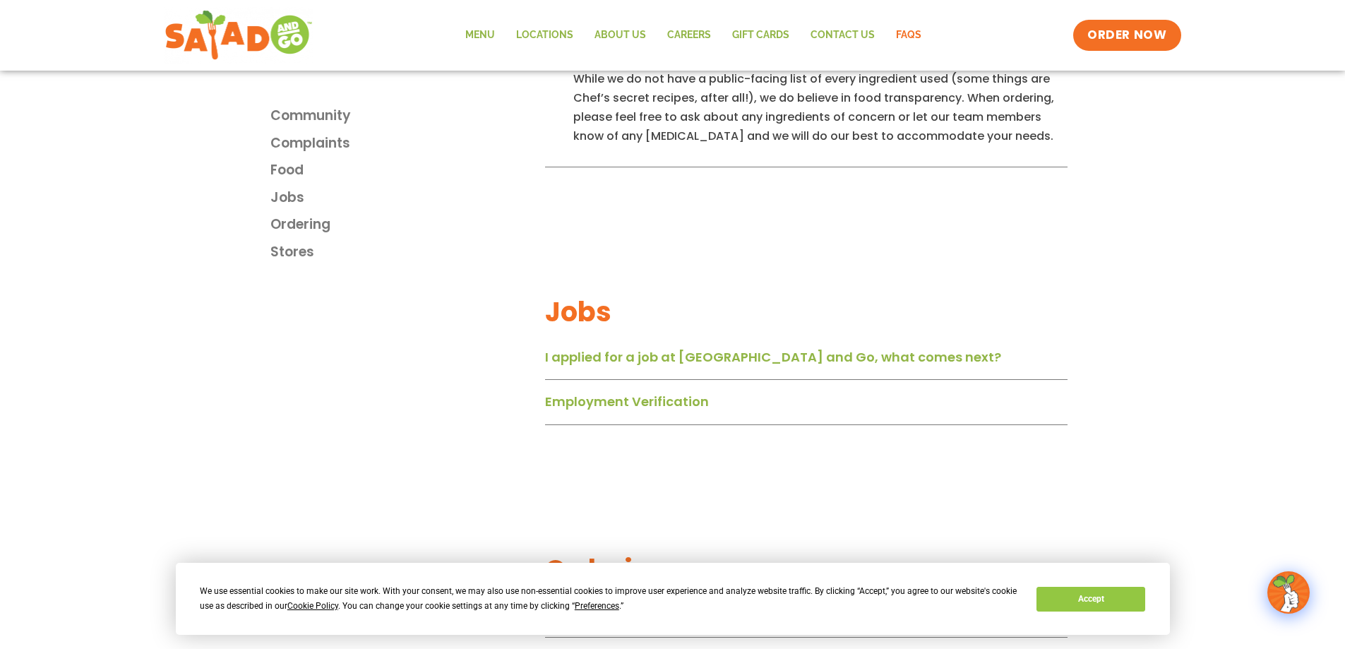
click at [753, 349] on link "I applied for a job at Salad and Go, what comes next?" at bounding box center [773, 357] width 456 height 18
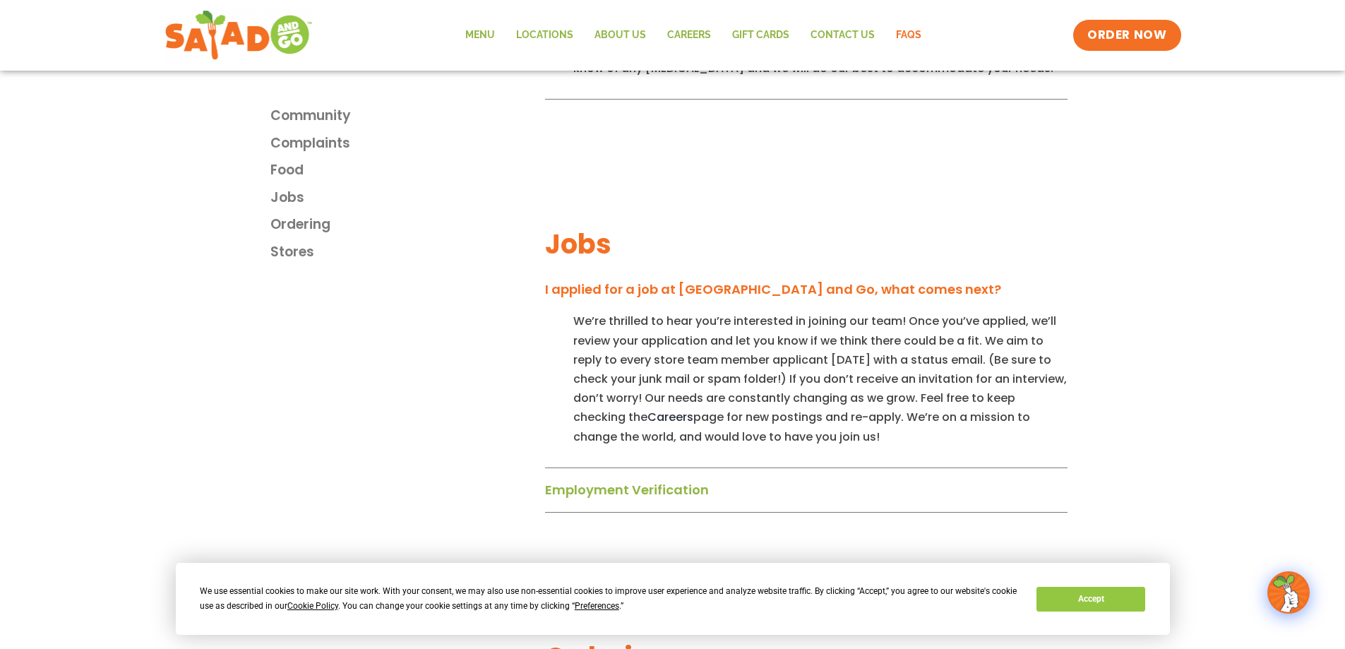
scroll to position [2118, 0]
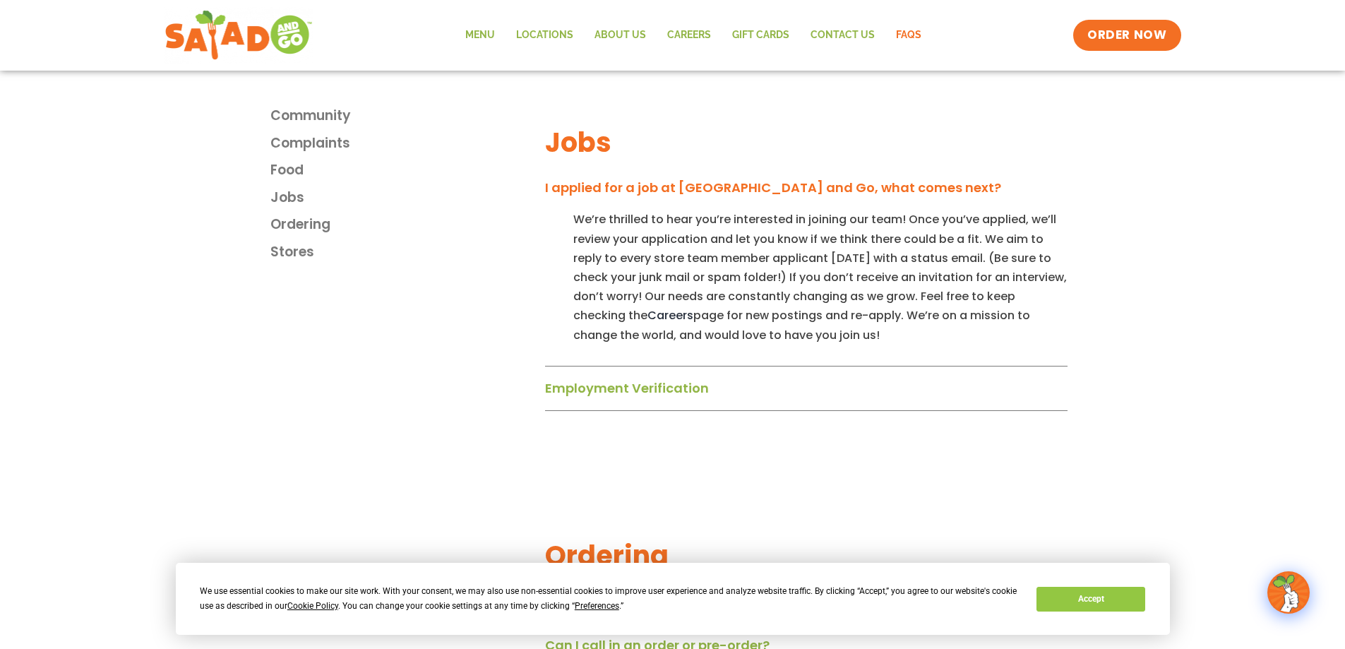
click at [676, 379] on link "Employment Verification" at bounding box center [627, 388] width 164 height 18
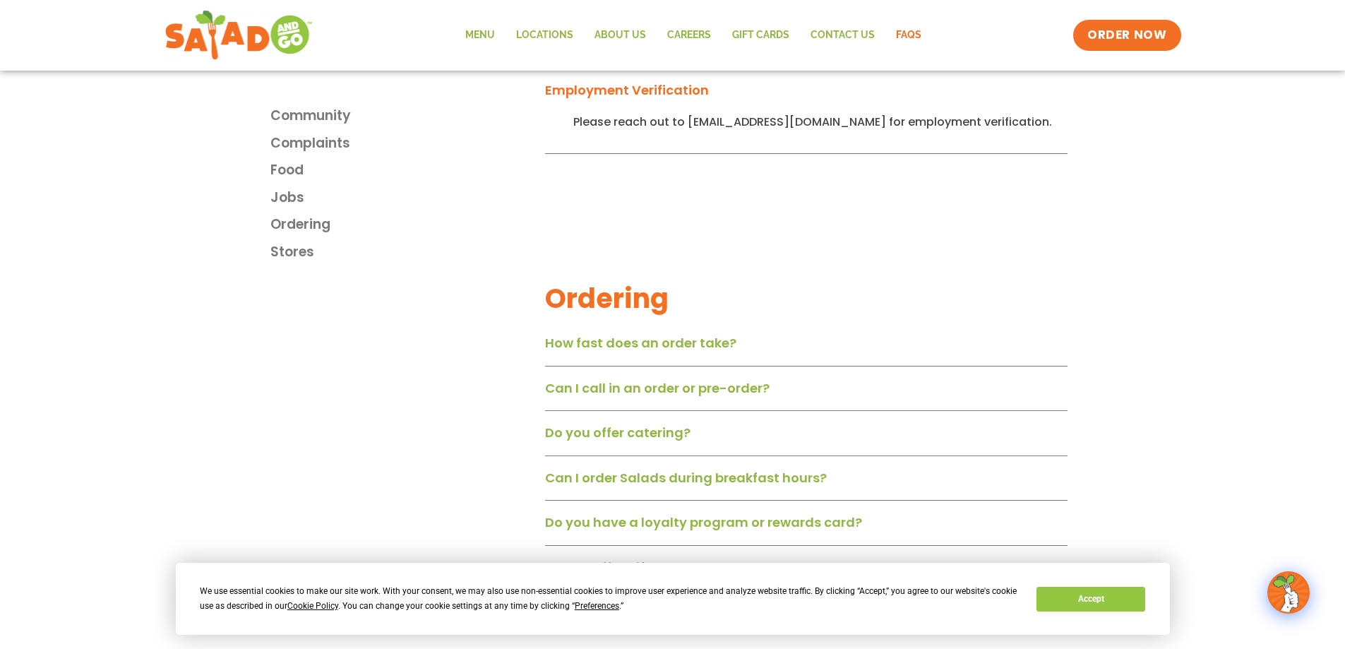
scroll to position [2457, 0]
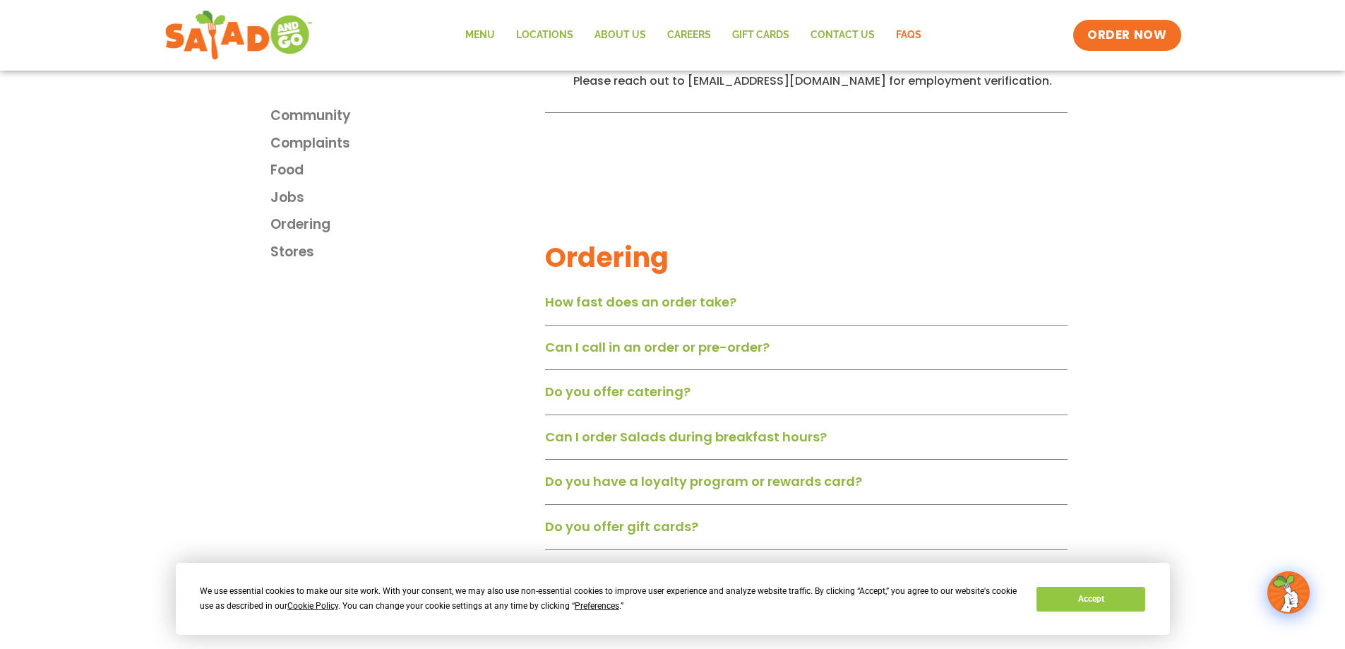
click at [690, 294] on link "How fast does an order take?" at bounding box center [640, 302] width 191 height 18
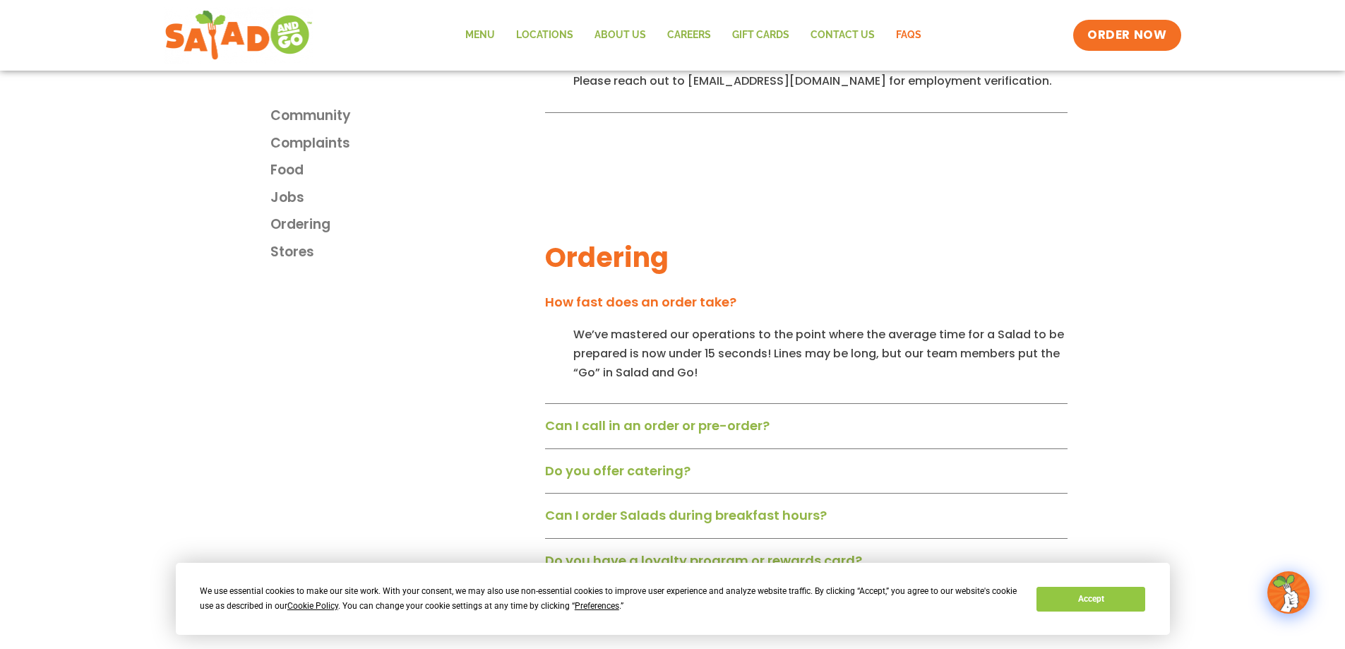
click at [697, 422] on link "Can I call in an order or pre-order?" at bounding box center [657, 426] width 225 height 18
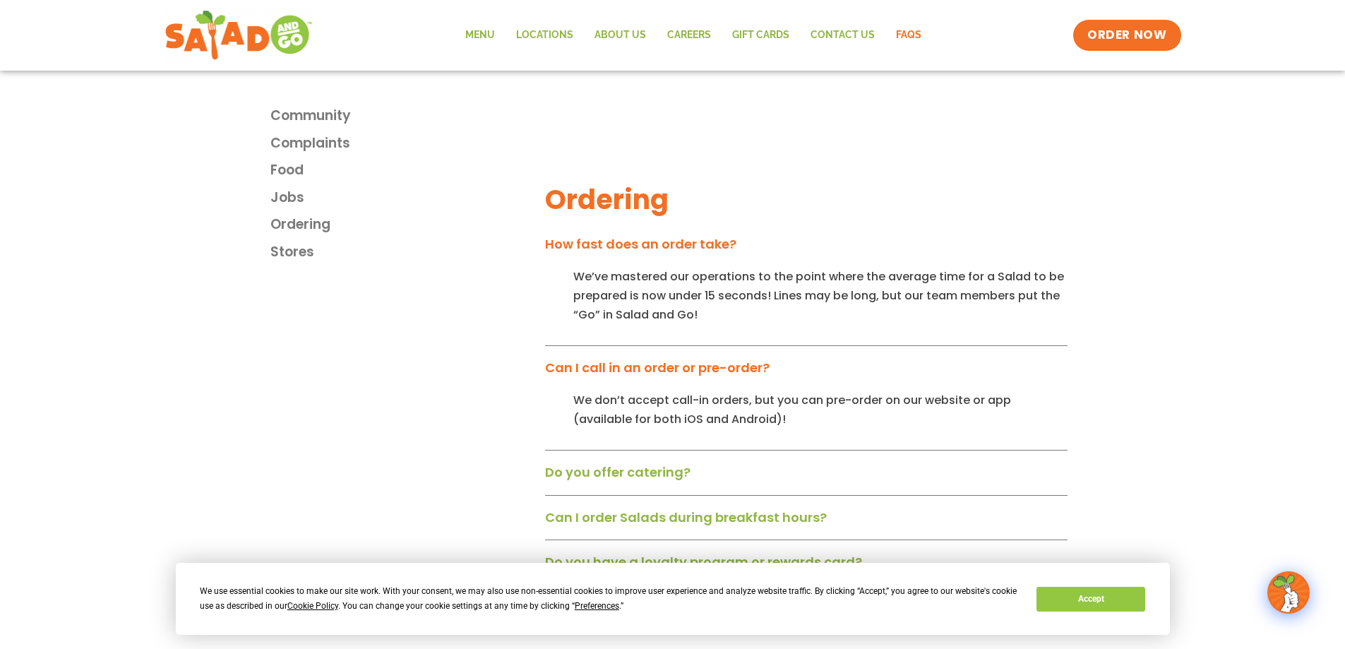
scroll to position [2627, 0]
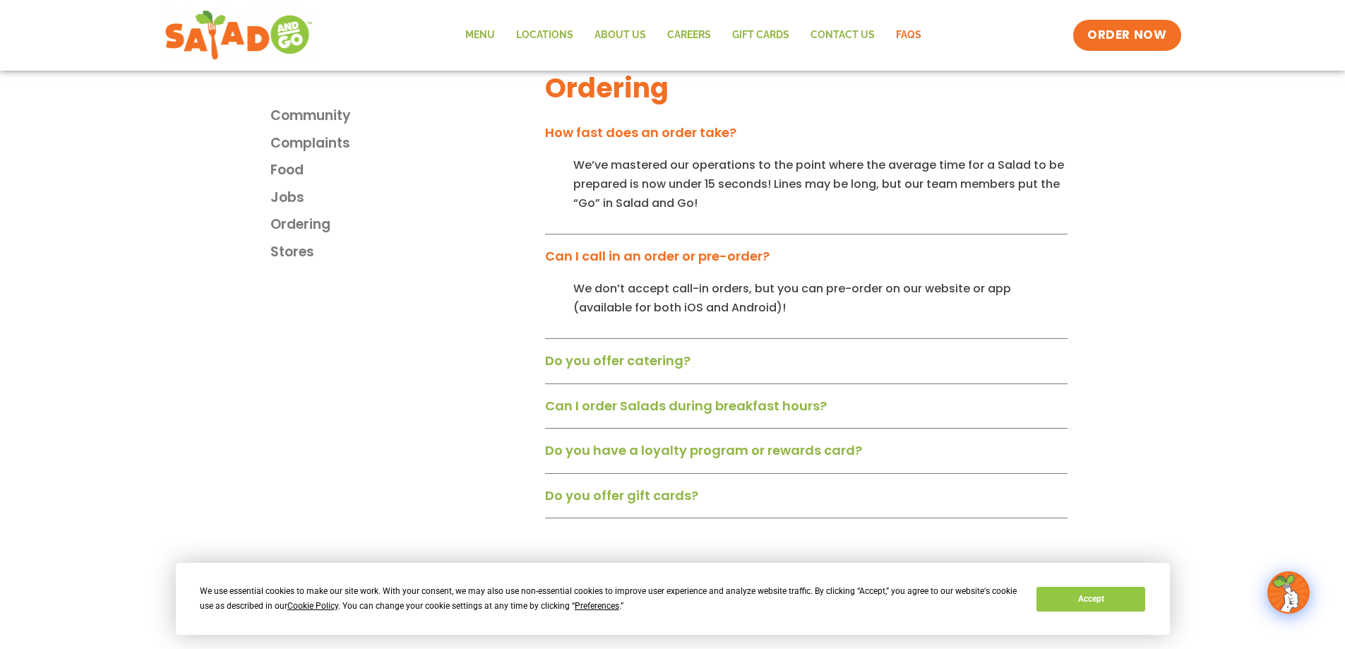
click at [634, 354] on link "Do you offer catering?" at bounding box center [617, 361] width 145 height 18
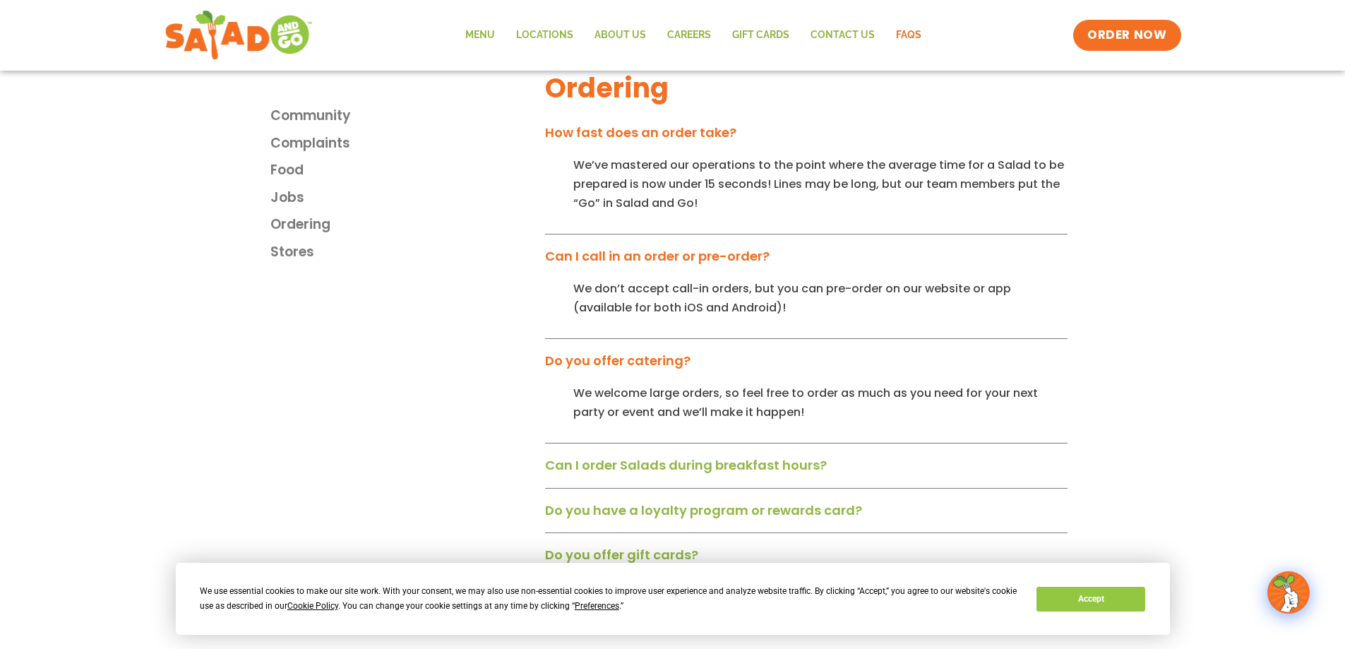
drag, startPoint x: 633, startPoint y: 354, endPoint x: 540, endPoint y: 335, distance: 95.3
click at [540, 335] on div "Ordering How fast does an order take? We’ve mastered our operations to the poin…" at bounding box center [806, 275] width 537 height 621
click at [565, 456] on link "Can I order Salads during breakfast hours?" at bounding box center [686, 465] width 282 height 18
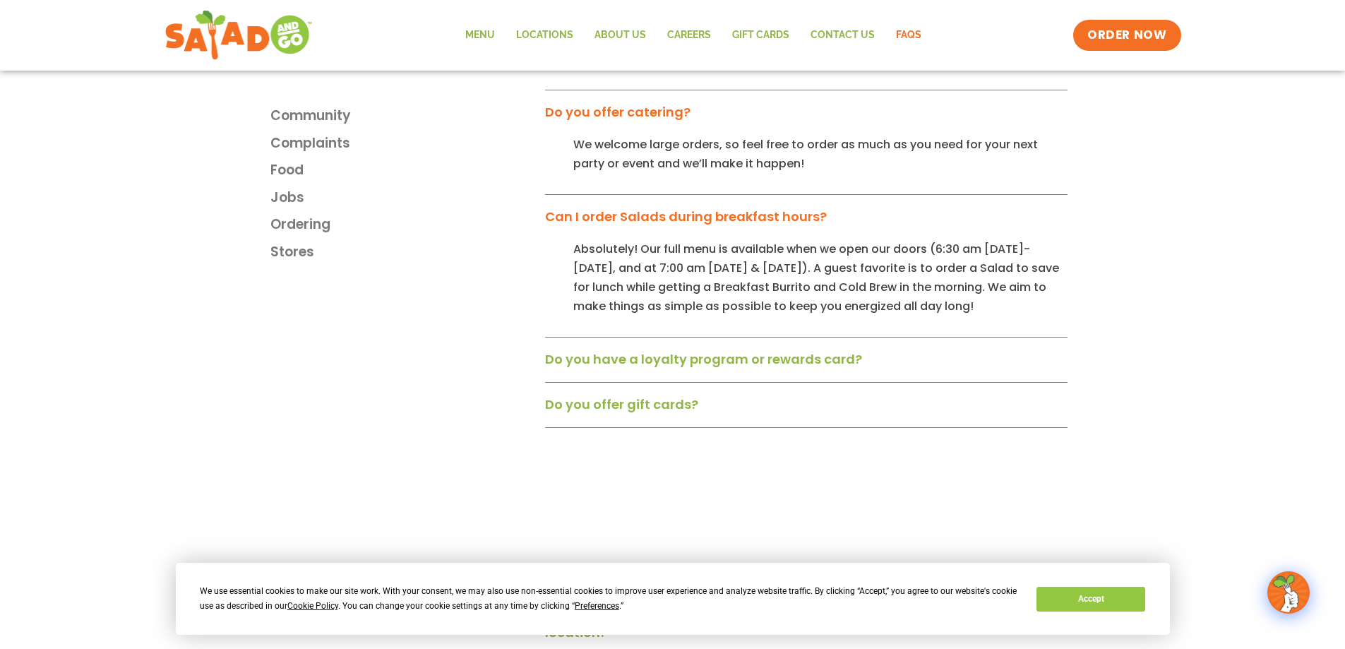
scroll to position [2881, 0]
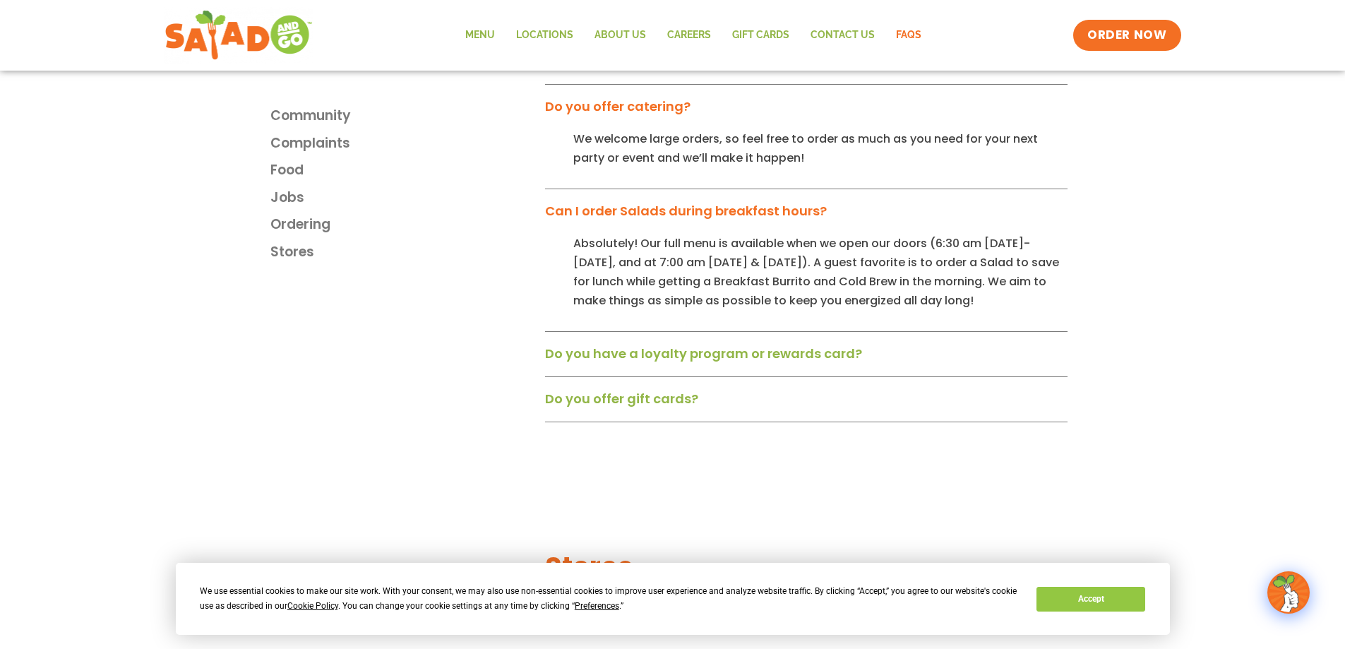
click at [631, 345] on link "Do you have a loyalty program or rewards card?" at bounding box center [703, 354] width 317 height 18
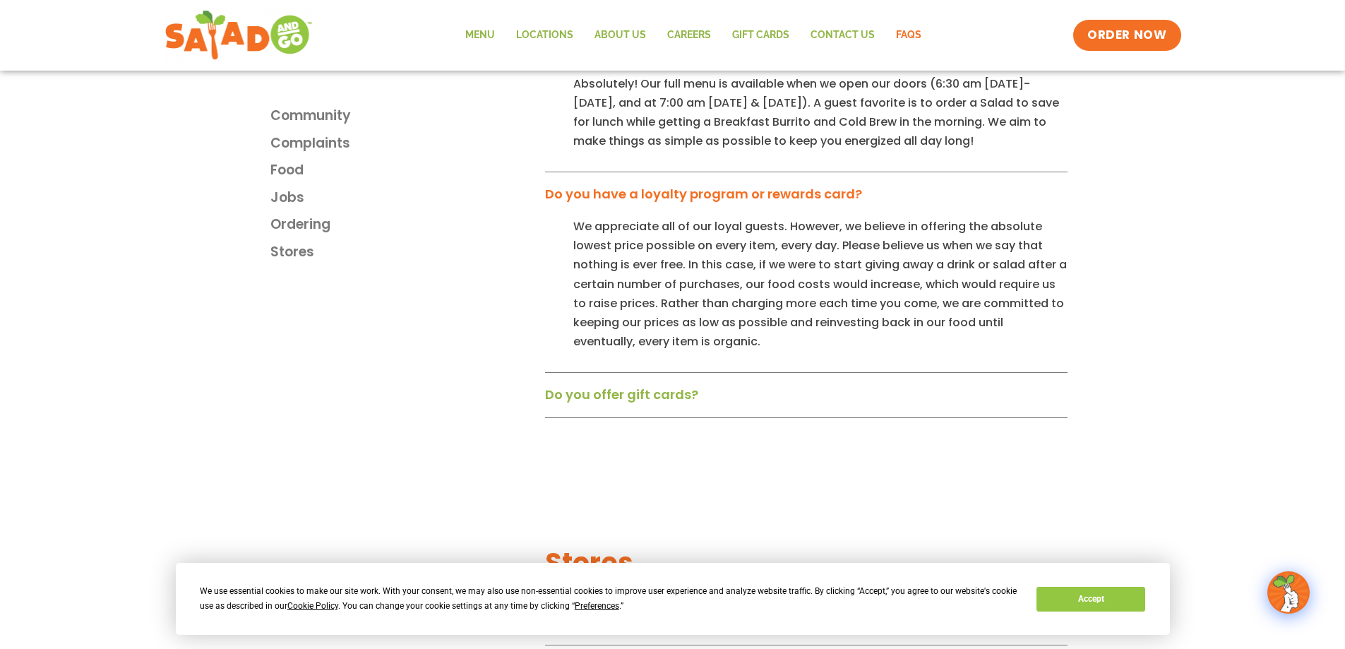
scroll to position [3050, 0]
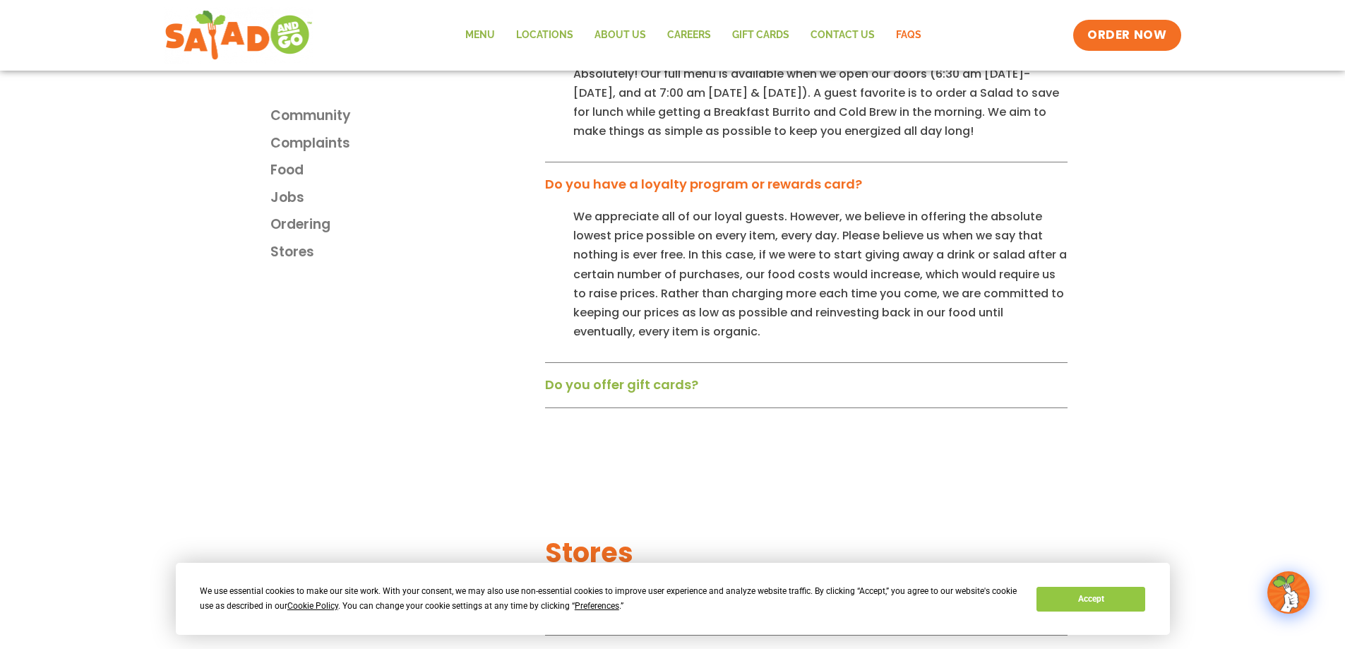
click at [661, 376] on link "Do you offer gift cards?" at bounding box center [621, 385] width 153 height 18
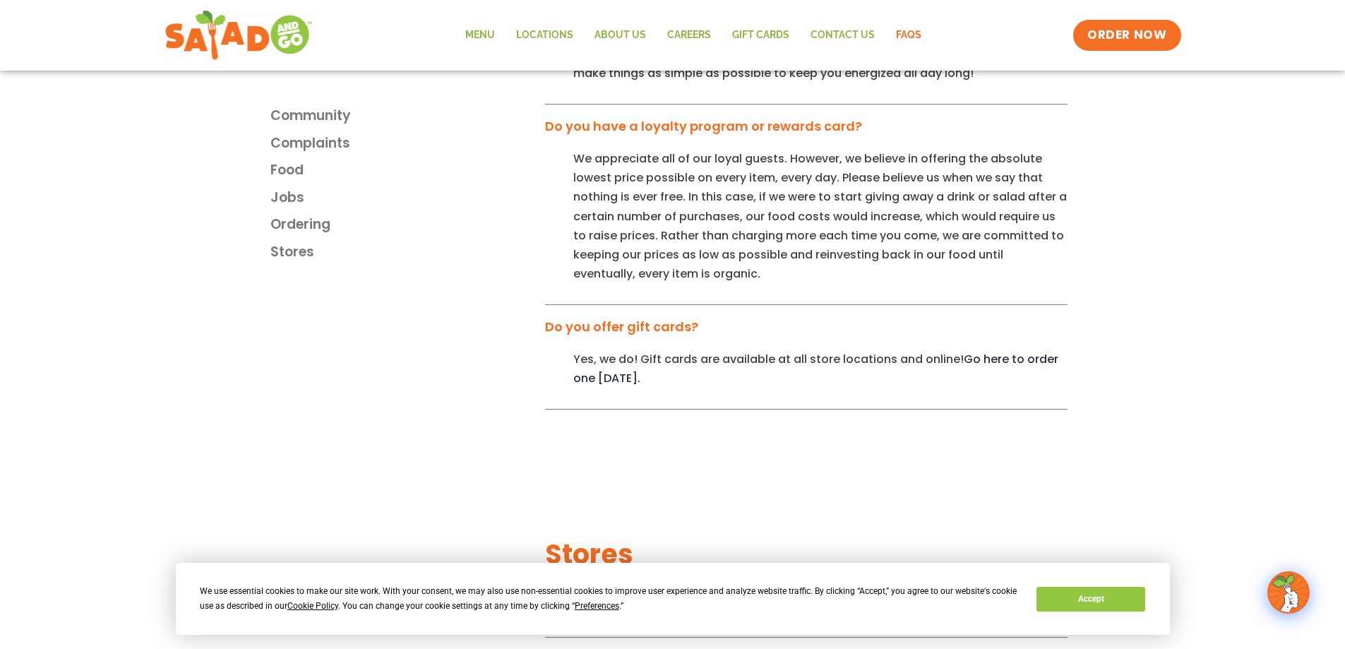
scroll to position [3389, 0]
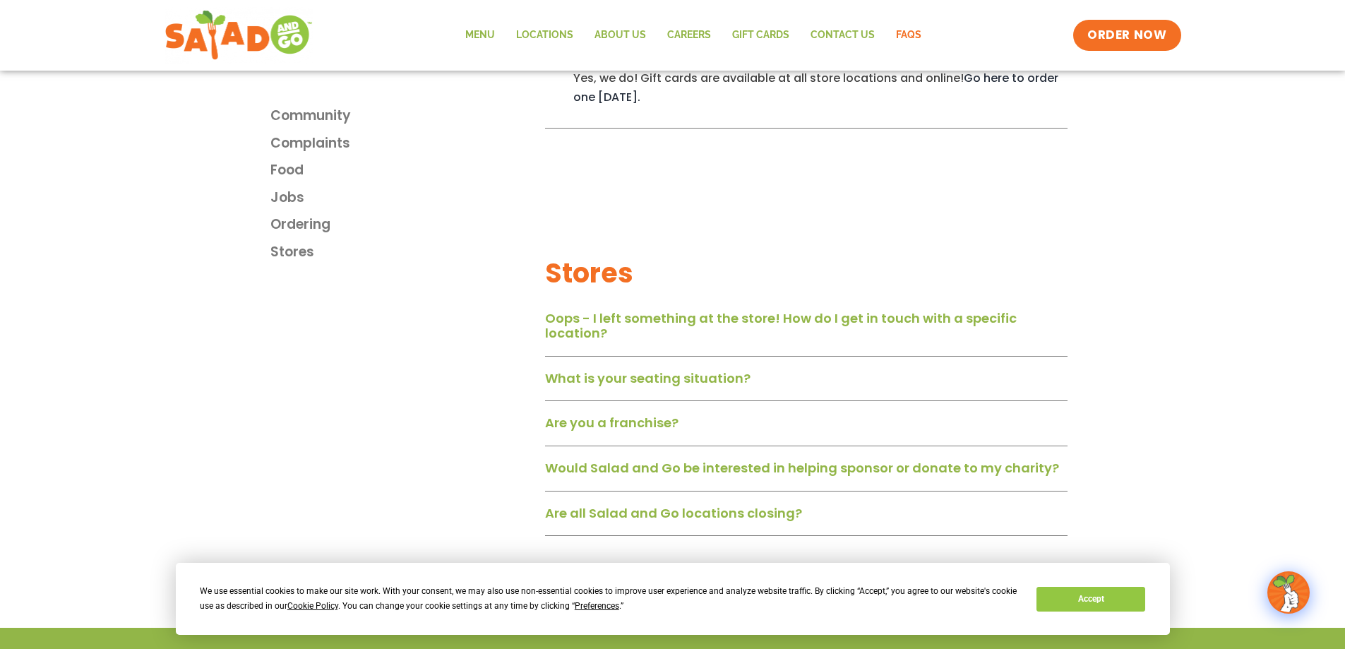
drag, startPoint x: 788, startPoint y: 327, endPoint x: 775, endPoint y: 304, distance: 26.3
click at [775, 305] on div "Oops - I left something at the store! How do I get in touch with a specific loc…" at bounding box center [806, 331] width 522 height 52
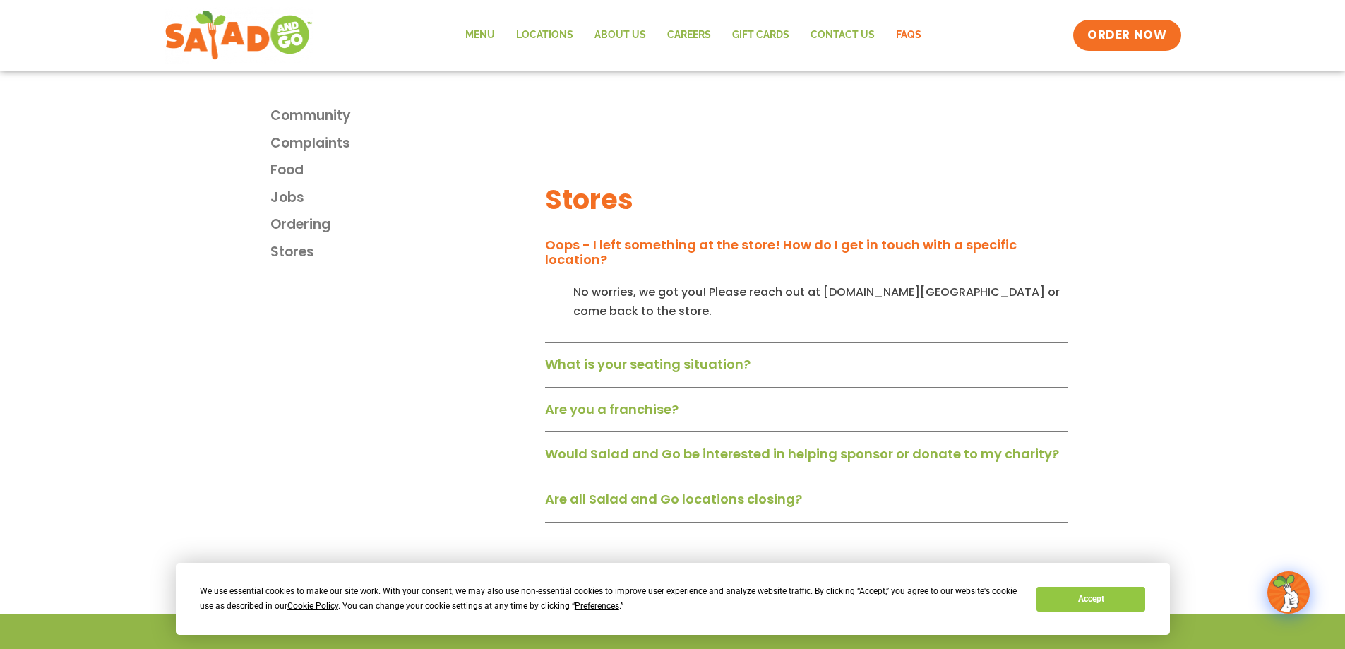
scroll to position [3559, 0]
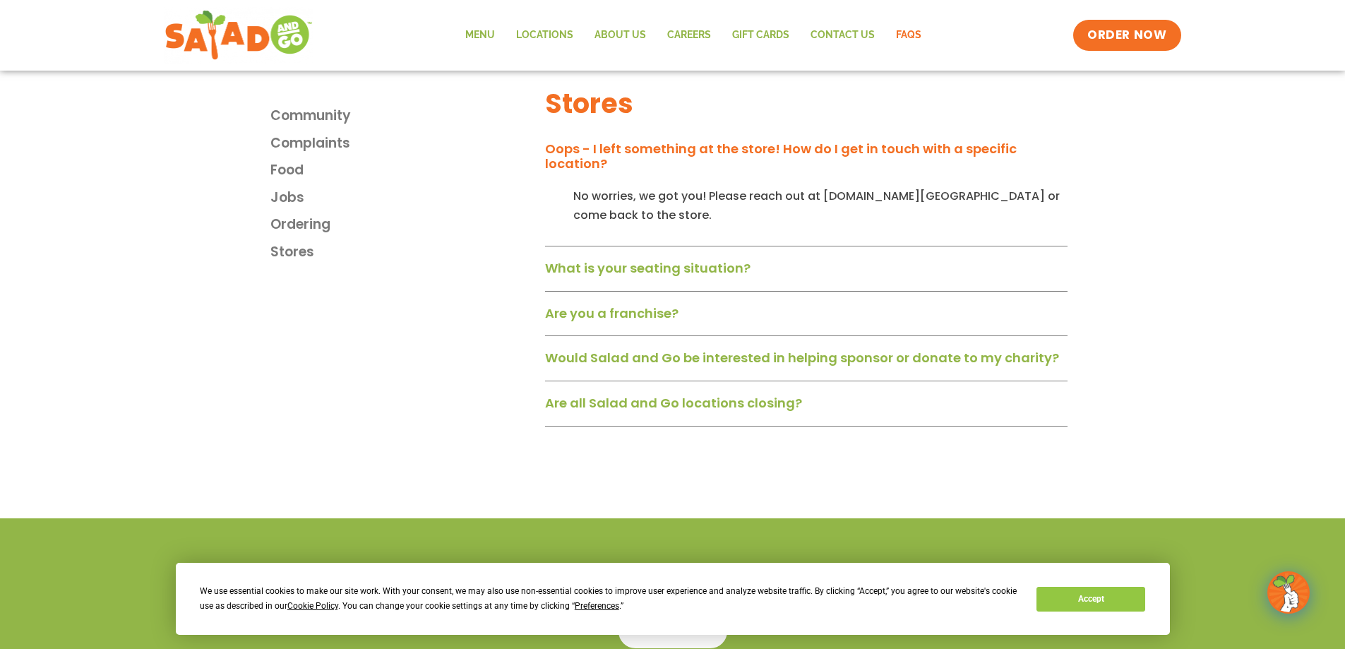
click at [652, 259] on link "What is your seating situation?" at bounding box center [647, 268] width 205 height 18
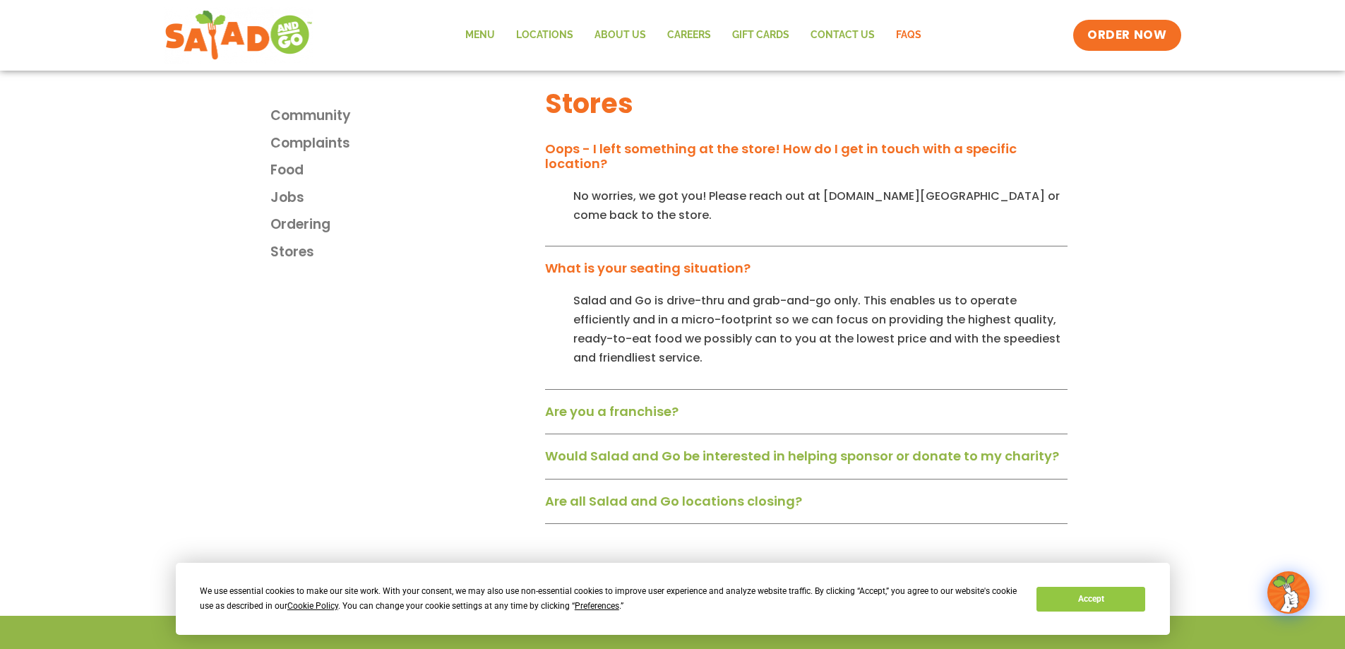
click at [557, 402] on link "Are you a franchise?" at bounding box center [611, 411] width 133 height 18
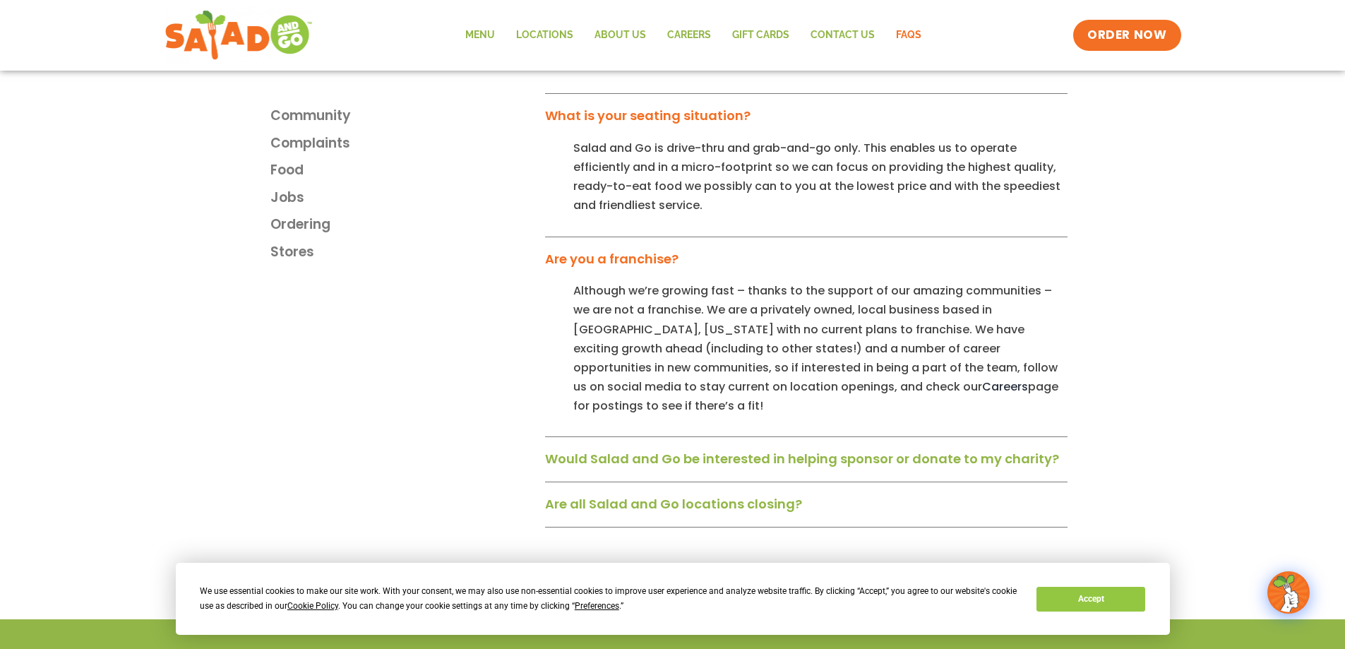
scroll to position [3728, 0]
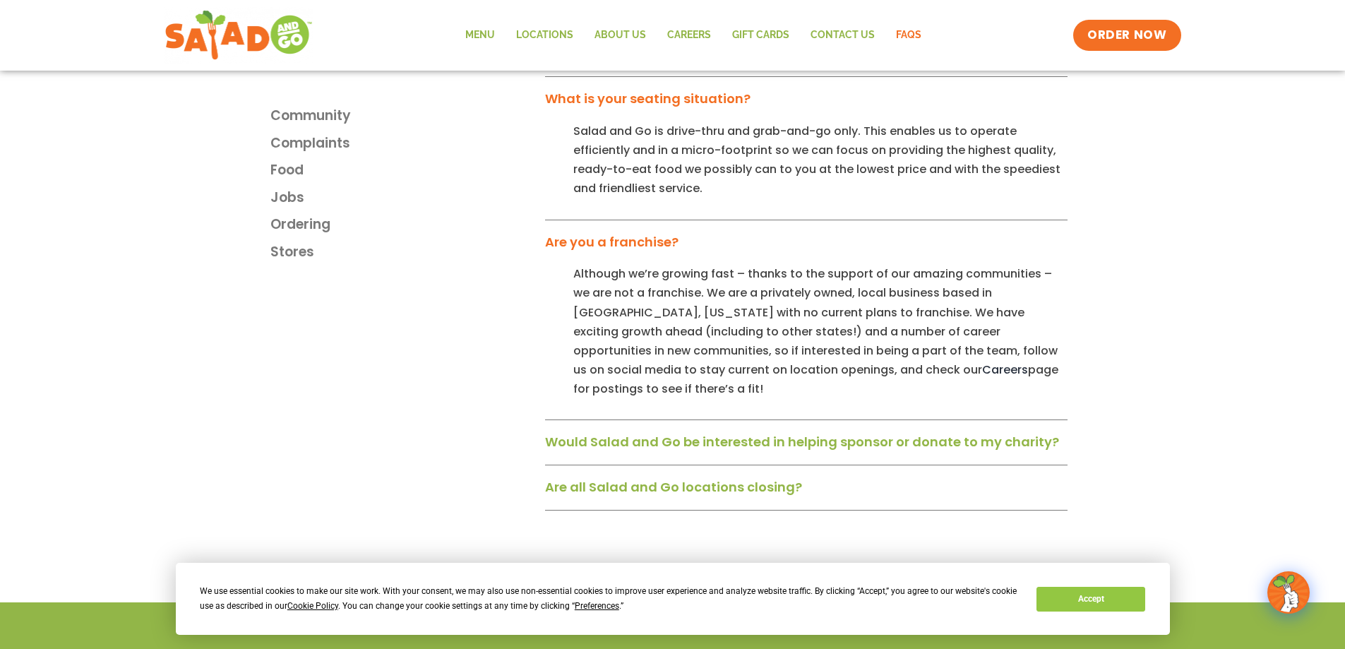
click at [689, 433] on link "Would Salad and Go be interested in helping sponsor or donate to my charity?" at bounding box center [802, 442] width 514 height 18
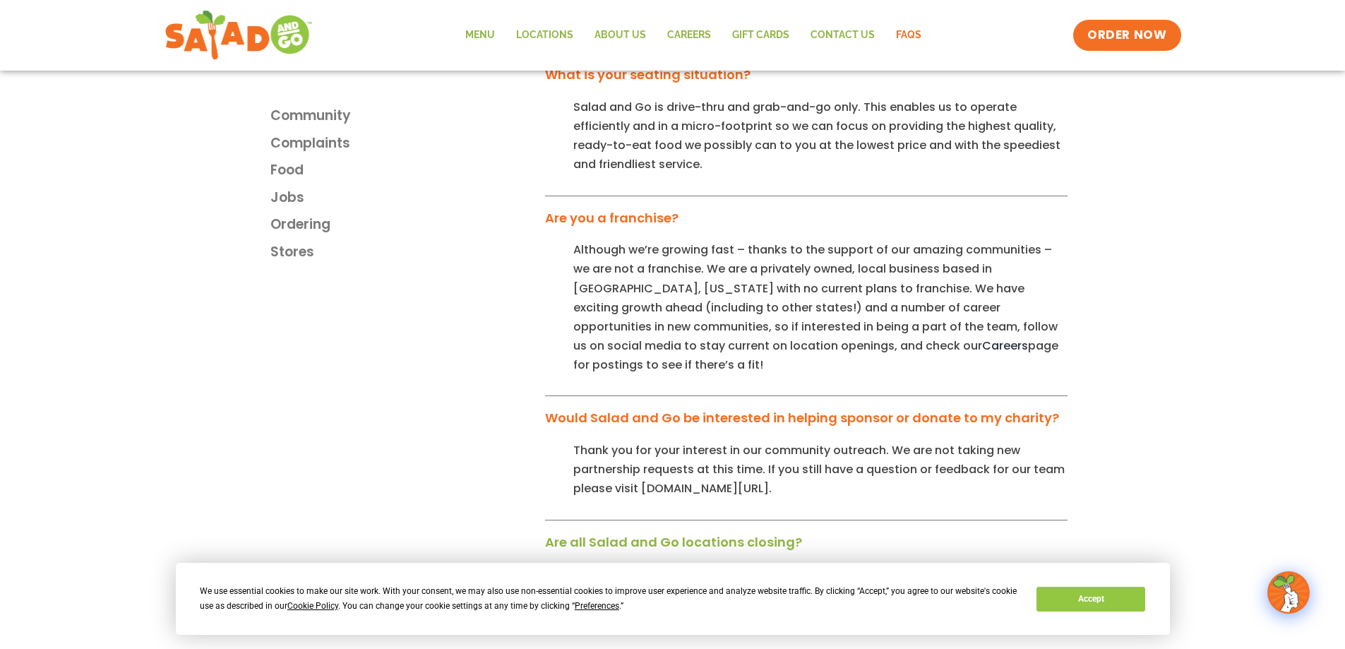
scroll to position [3813, 0]
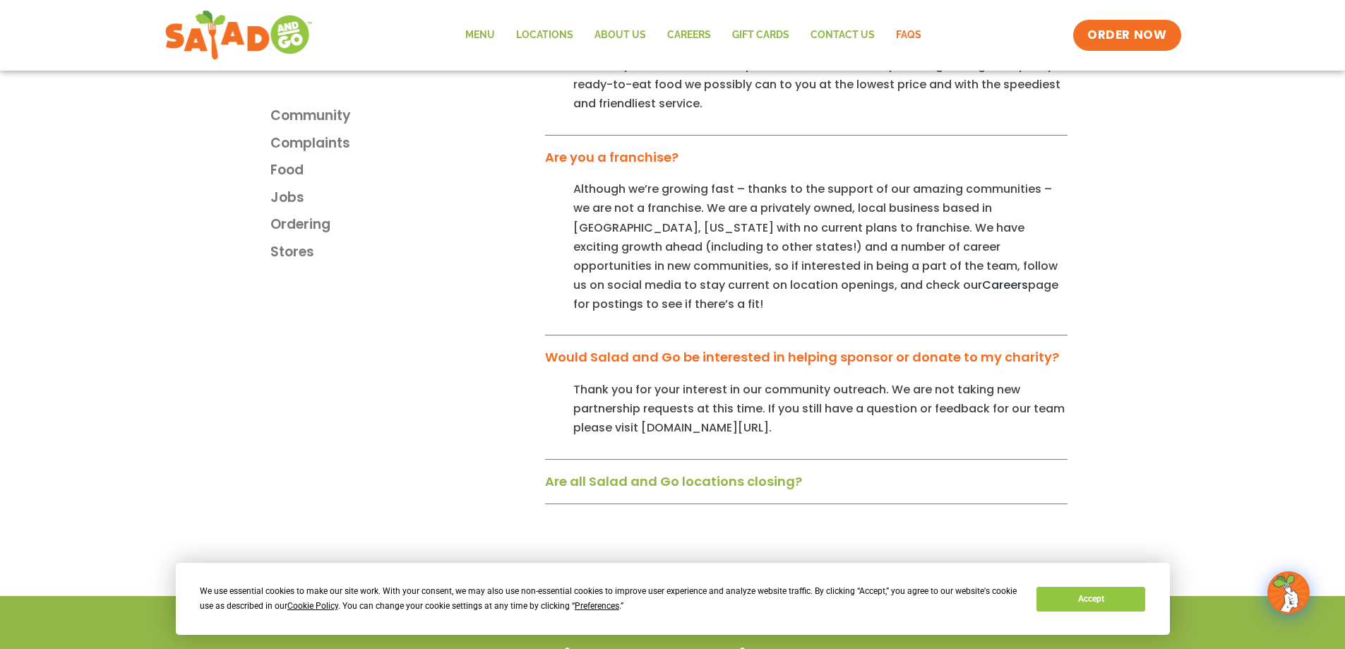
click at [638, 472] on link "Are all Salad and Go locations closing?" at bounding box center [673, 481] width 257 height 18
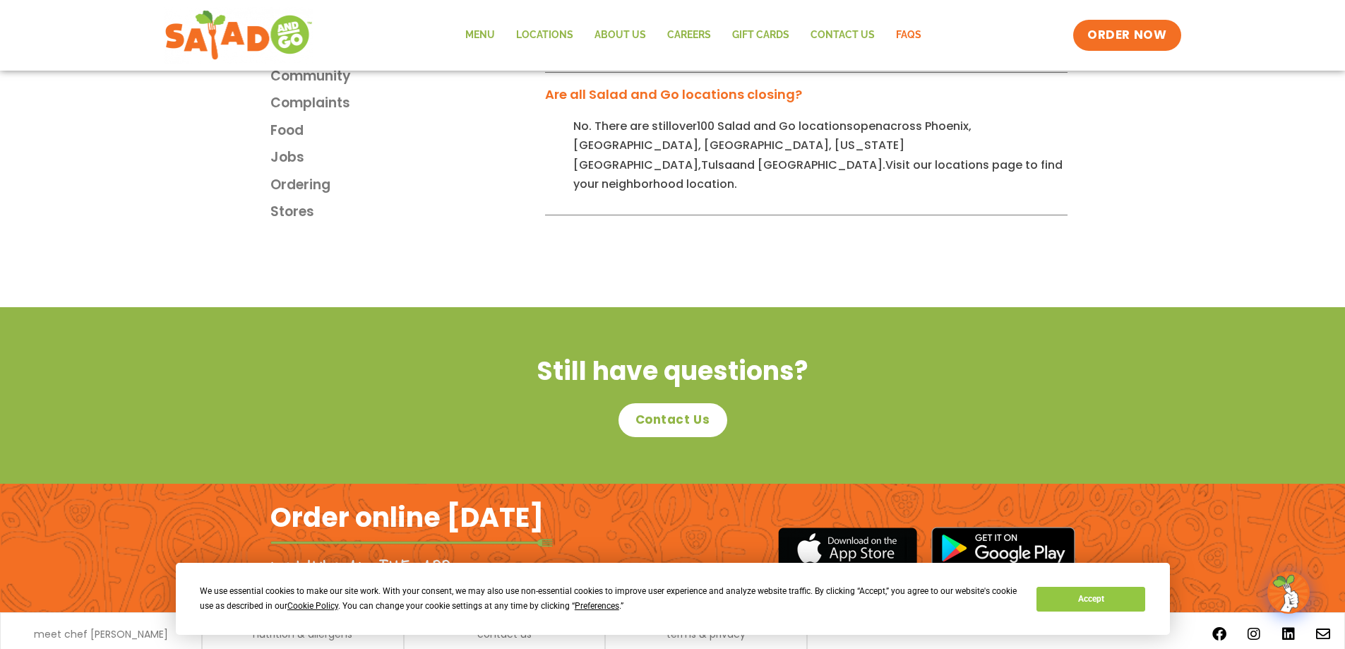
scroll to position [4202, 0]
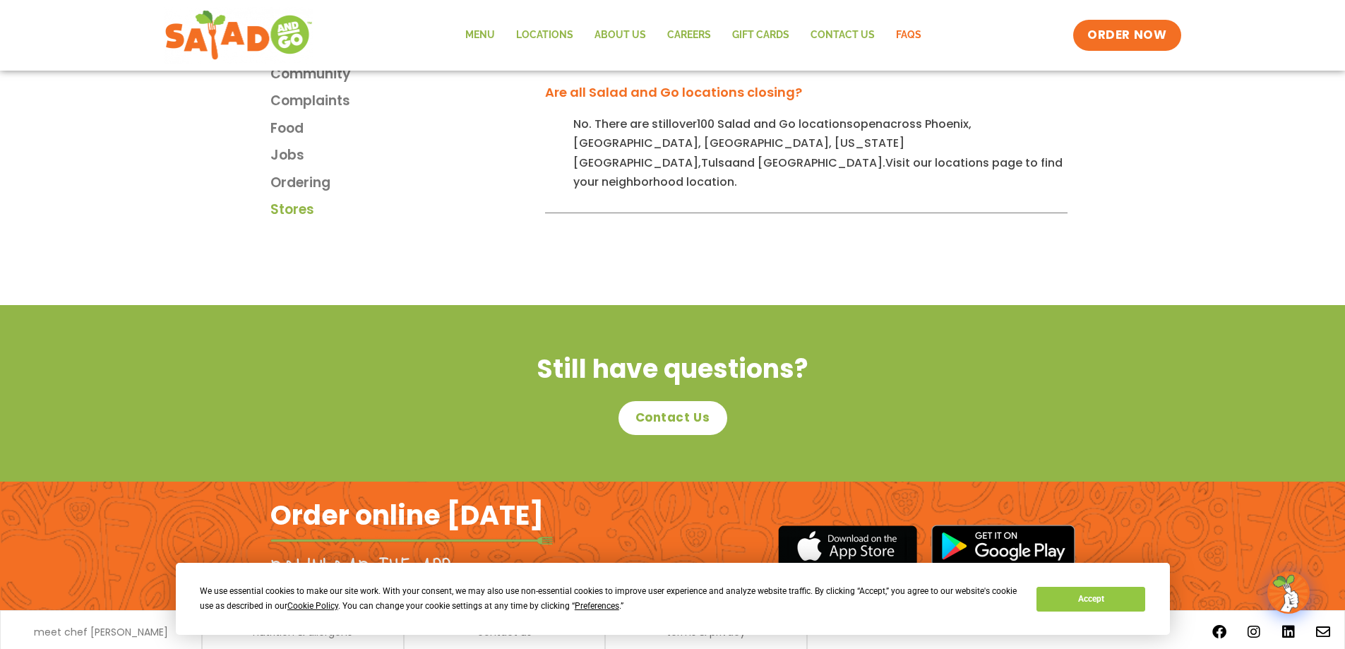
click at [294, 200] on span "Stores" at bounding box center [292, 210] width 44 height 20
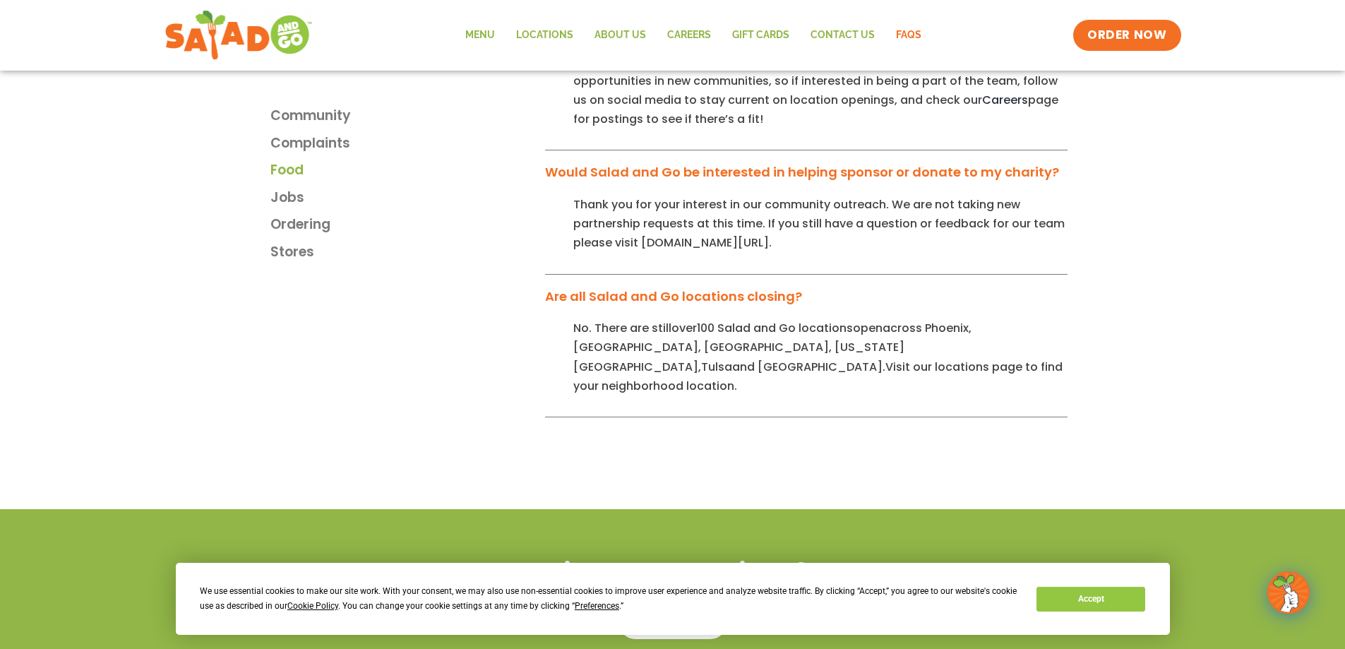
scroll to position [3959, 0]
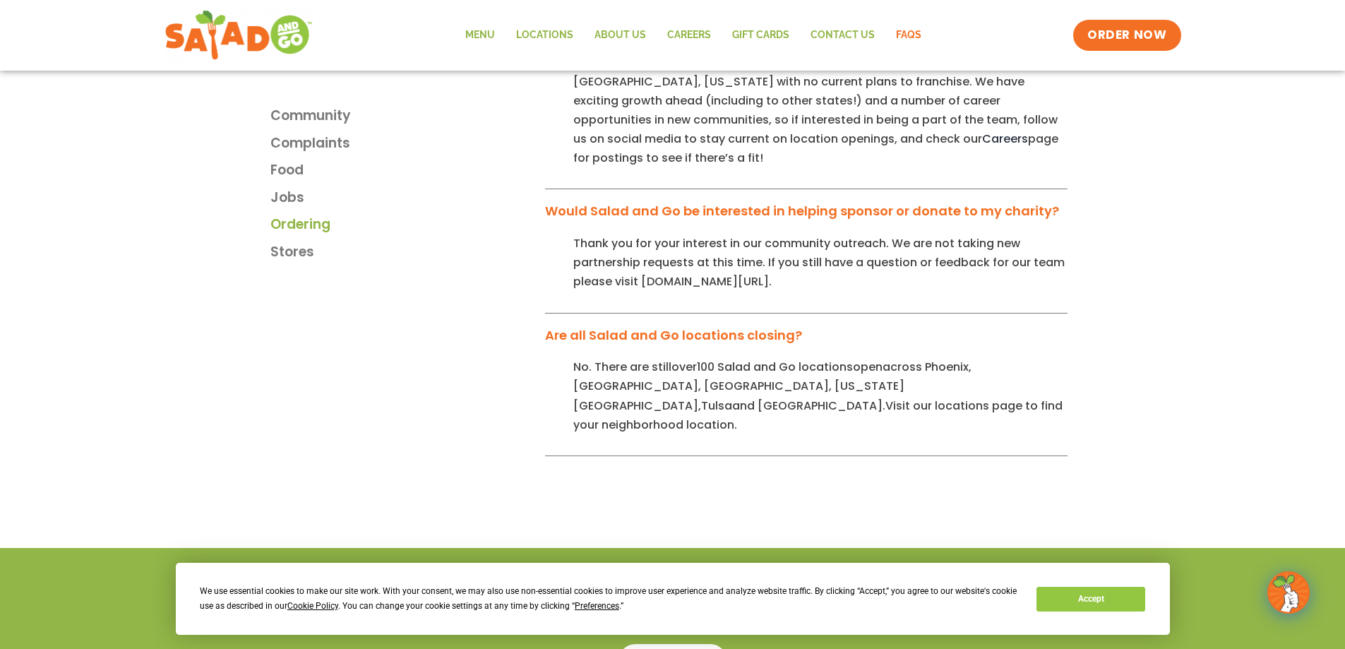
click at [296, 228] on span "Ordering" at bounding box center [300, 225] width 60 height 20
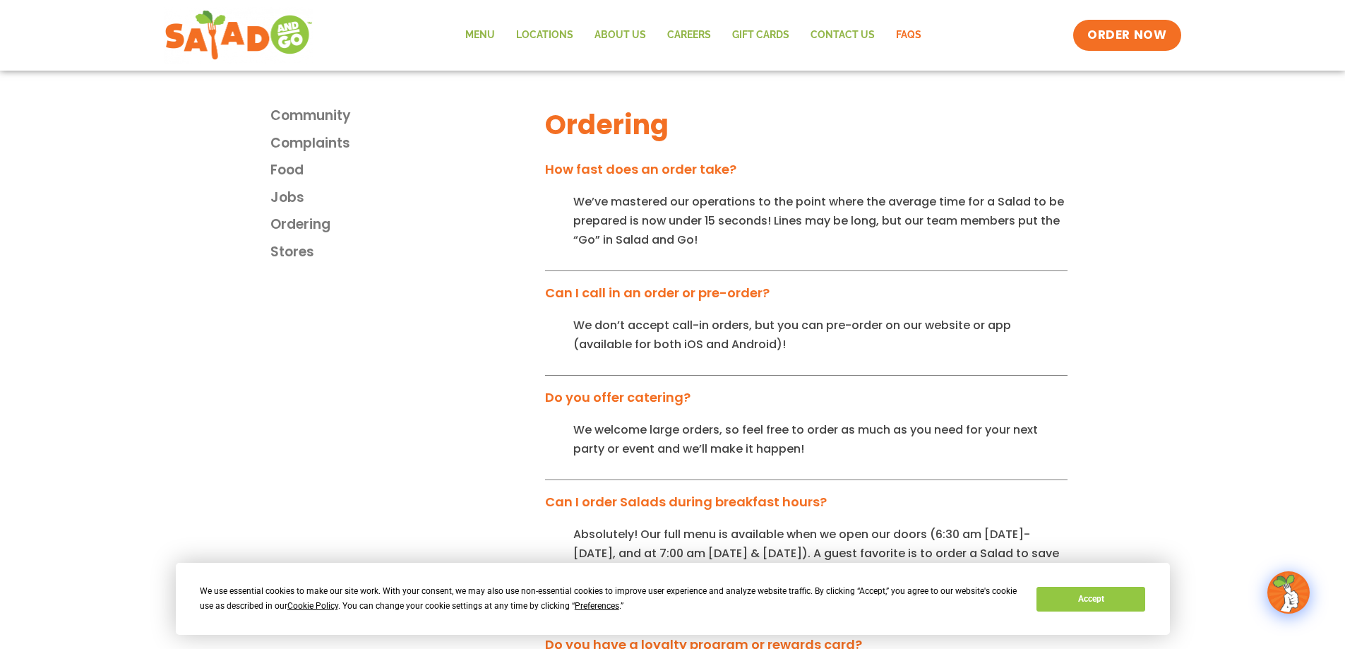
scroll to position [2587, 0]
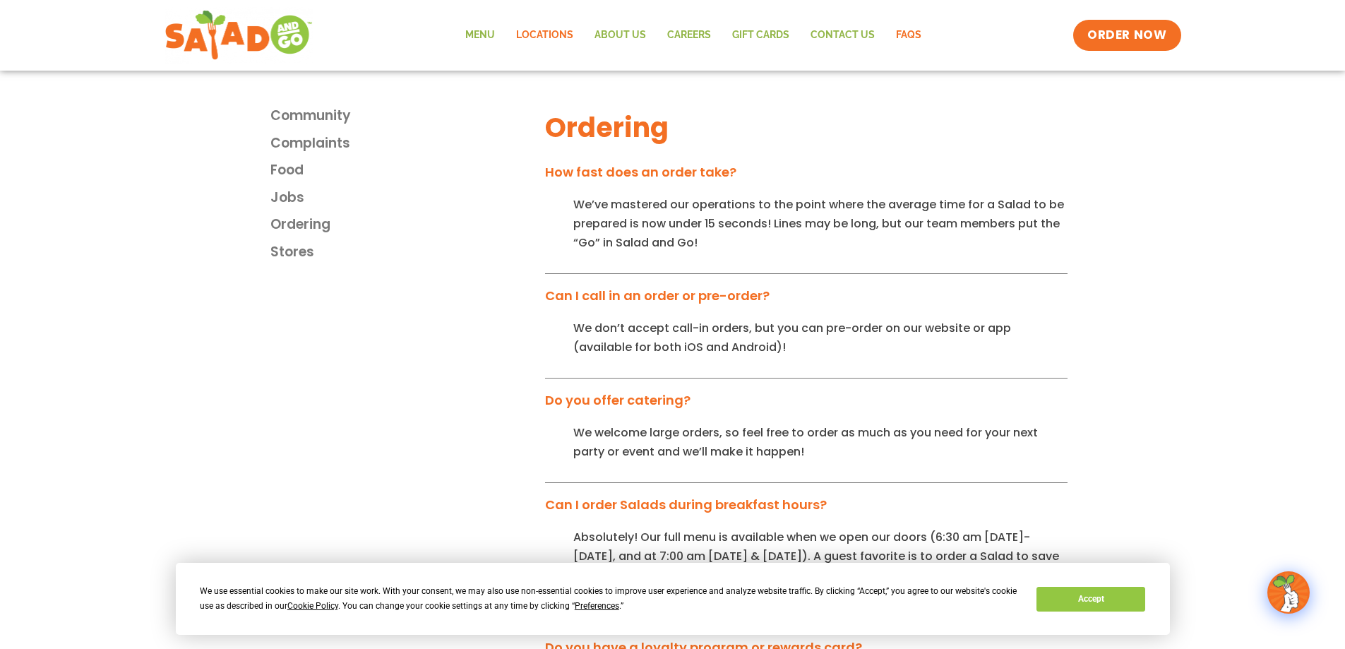
click at [551, 36] on link "Locations" at bounding box center [545, 35] width 78 height 32
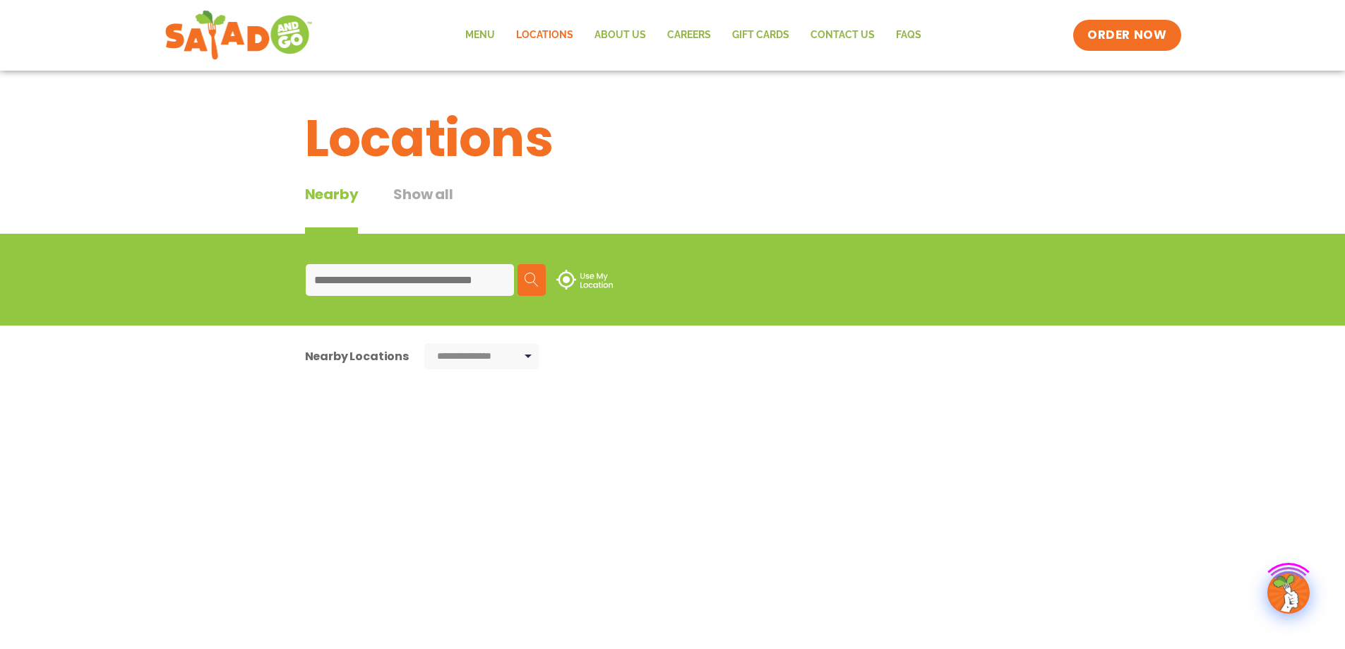
type input "*****"
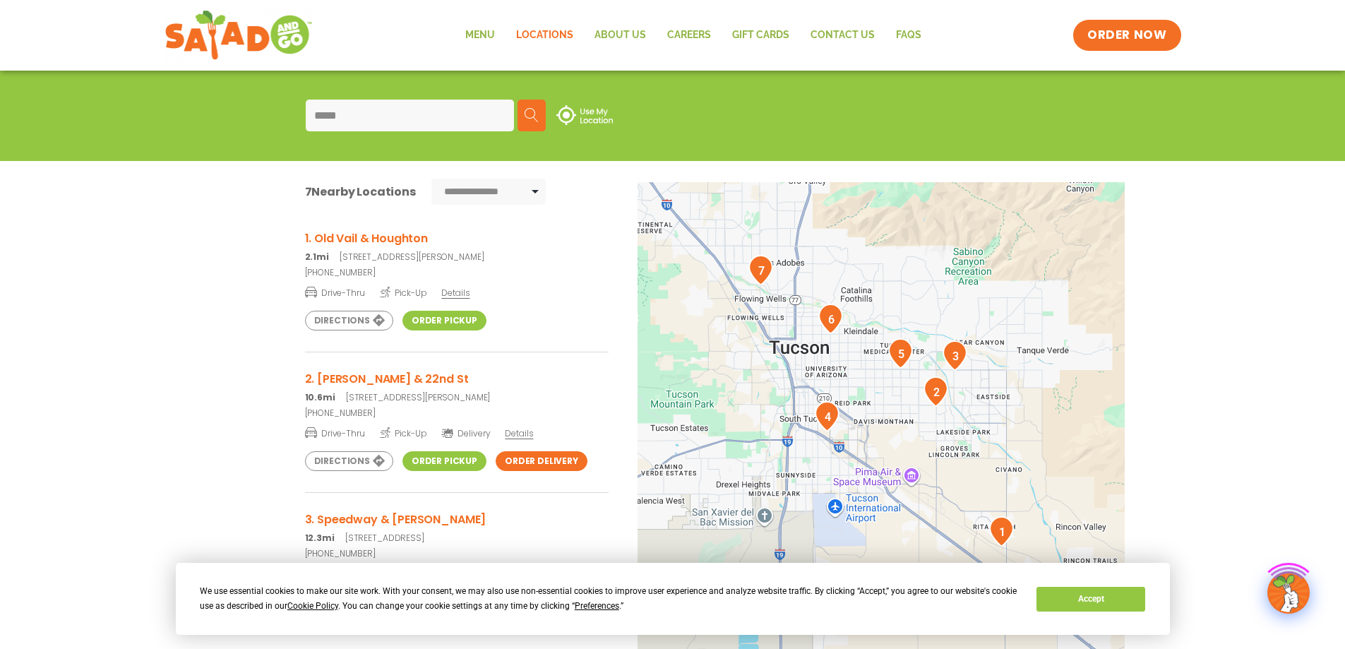
scroll to position [254, 0]
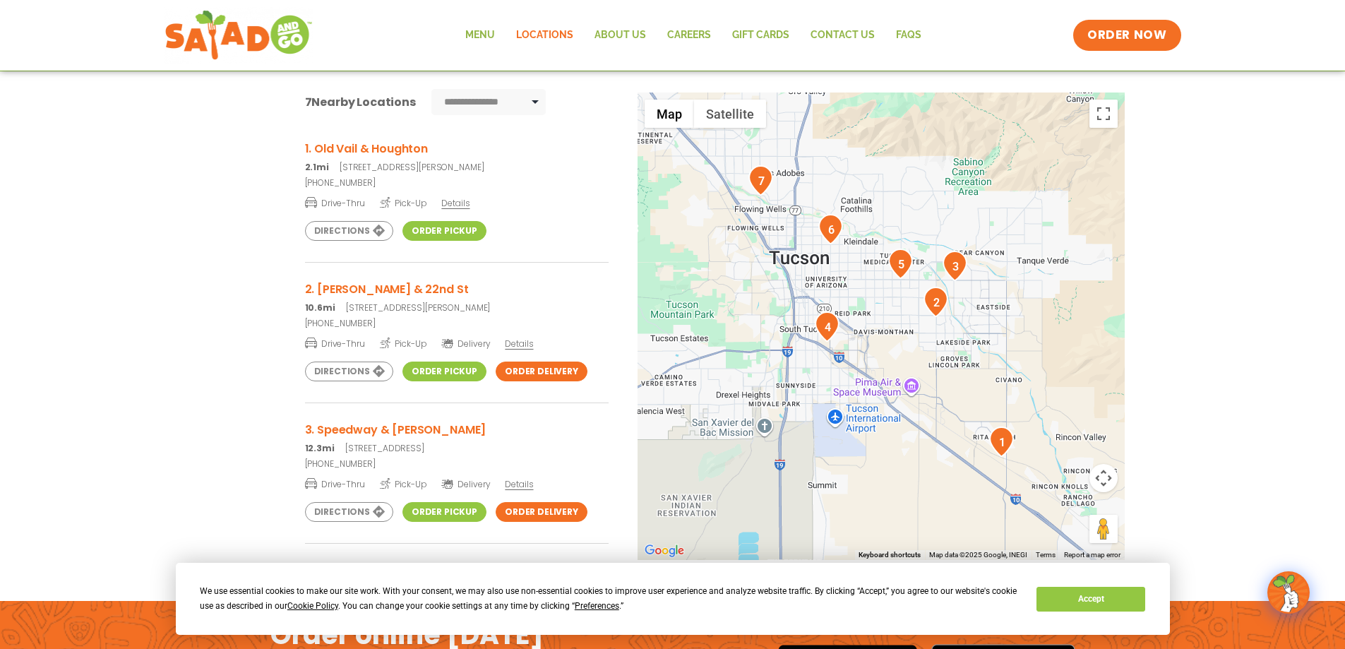
click at [457, 203] on span "Details" at bounding box center [455, 203] width 28 height 12
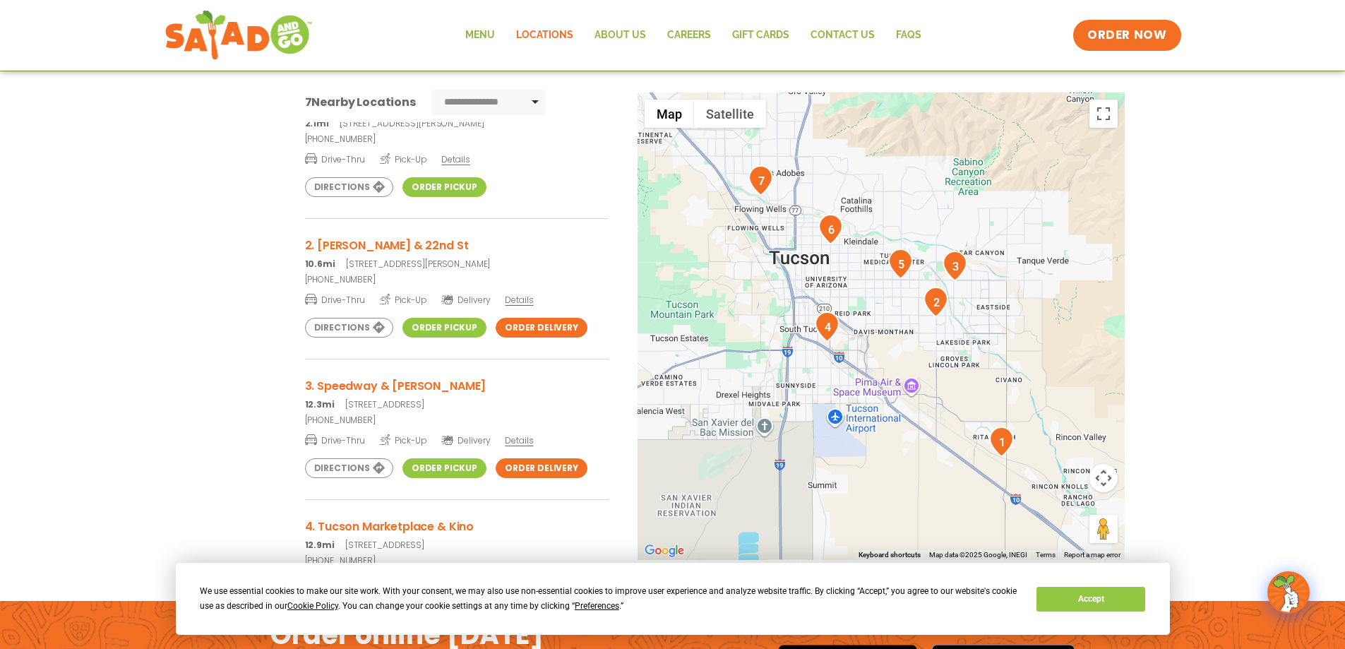
scroll to position [85, 0]
